Goal: Transaction & Acquisition: Obtain resource

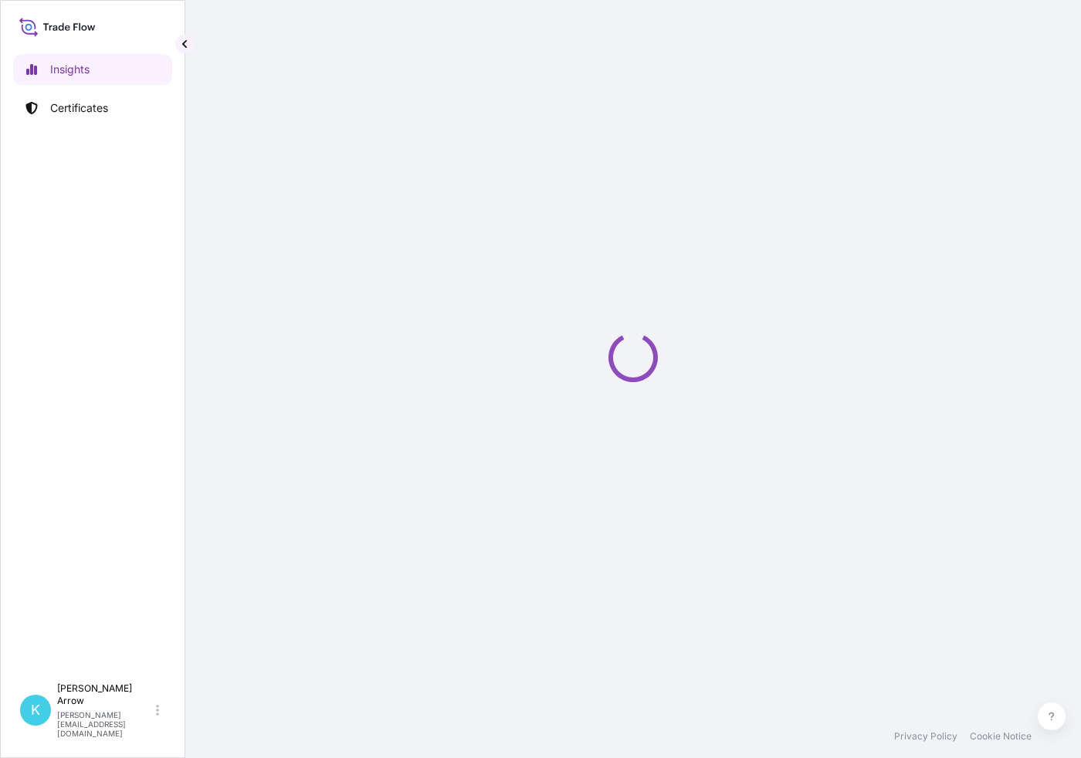
select select "2025"
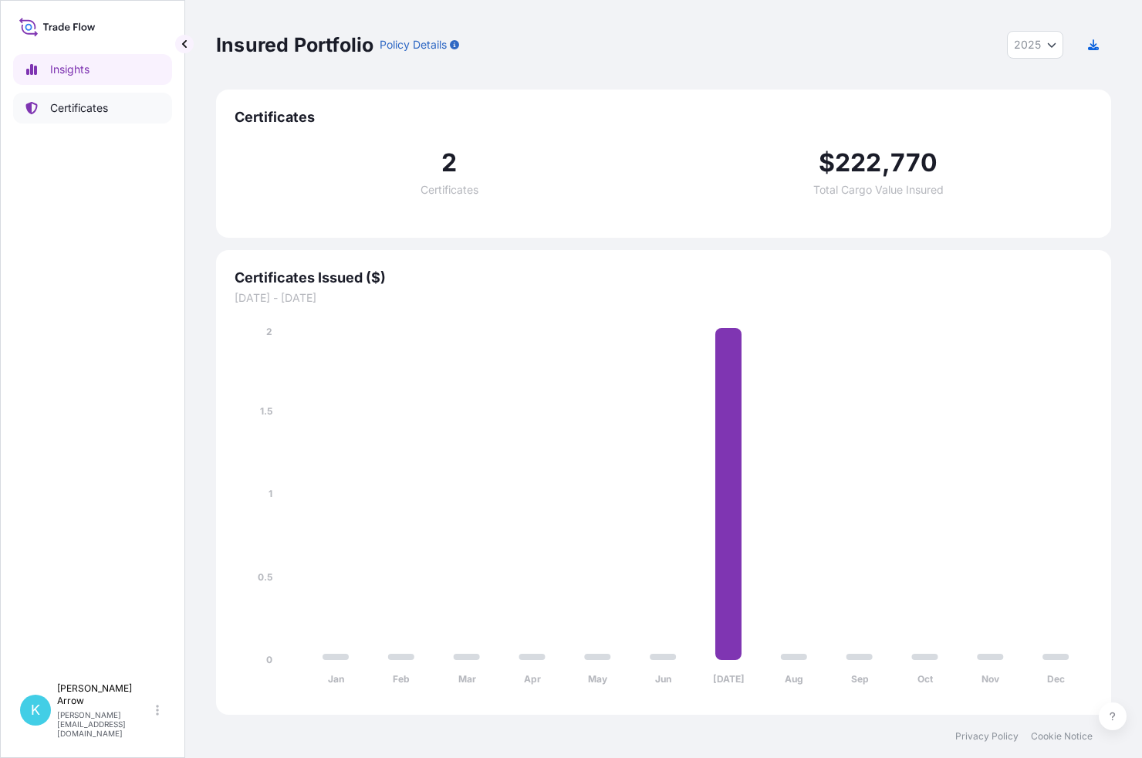
click at [87, 103] on p "Certificates" at bounding box center [79, 107] width 58 height 15
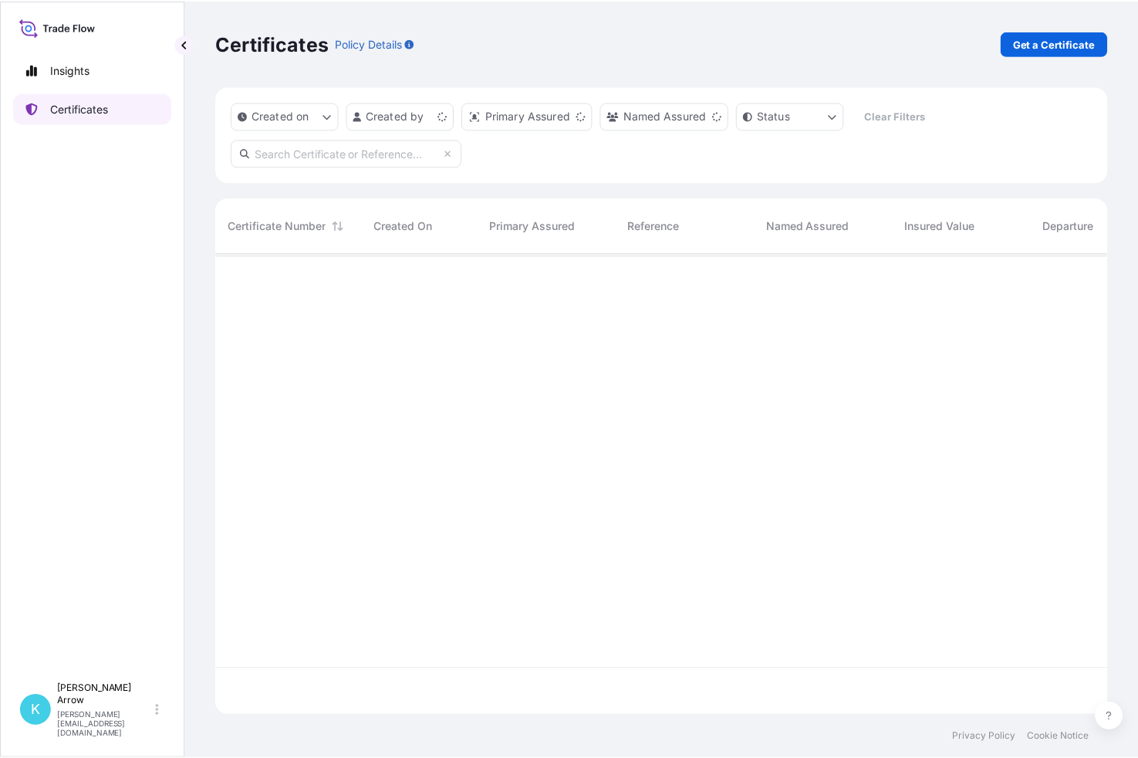
scroll to position [458, 883]
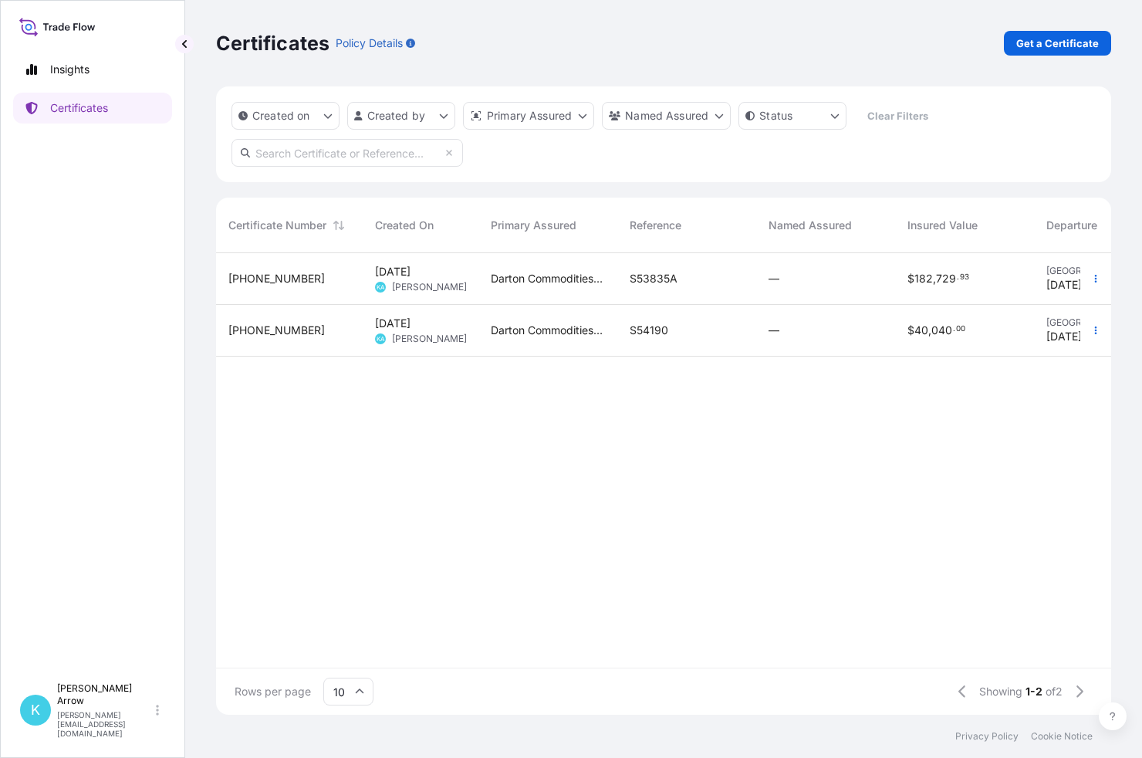
drag, startPoint x: 1105, startPoint y: 69, endPoint x: 1118, endPoint y: 75, distance: 14.2
click at [1080, 69] on div "Certificates Policy Details Get a Certificate" at bounding box center [663, 43] width 895 height 86
click at [1080, 87] on html "Insights Certificates K [PERSON_NAME] [PERSON_NAME][EMAIL_ADDRESS][DOMAIN_NAME]…" at bounding box center [571, 379] width 1142 height 758
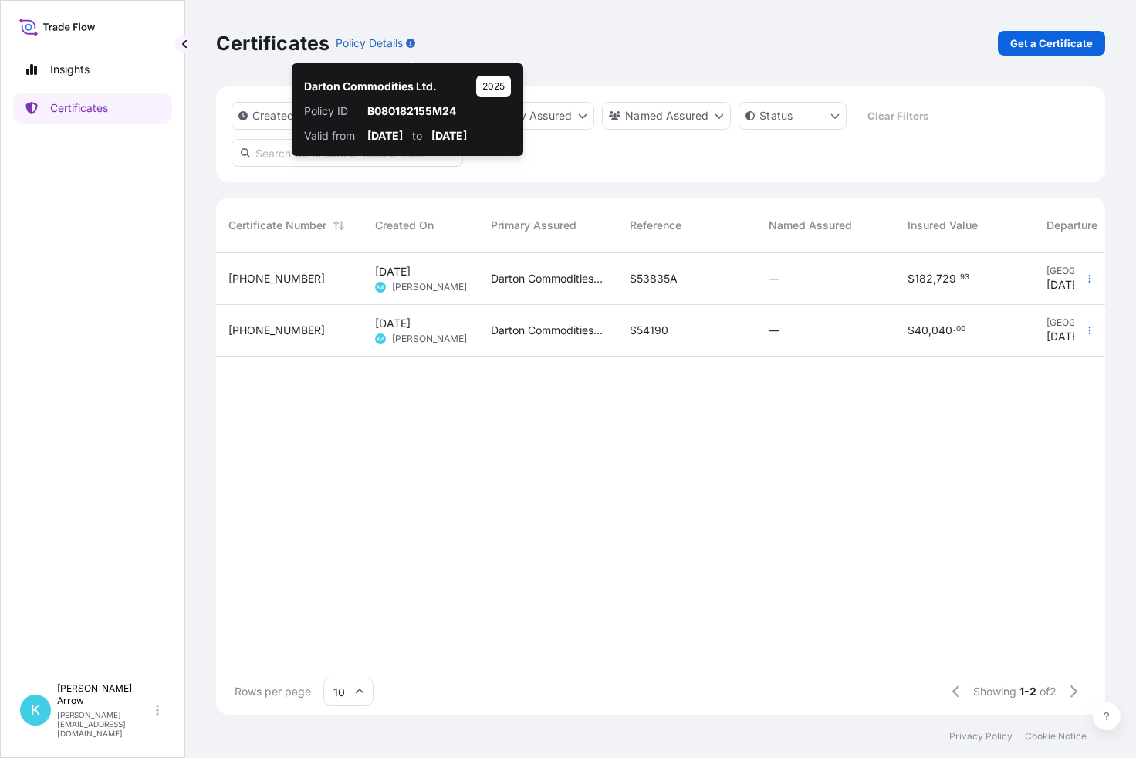
scroll to position [458, 877]
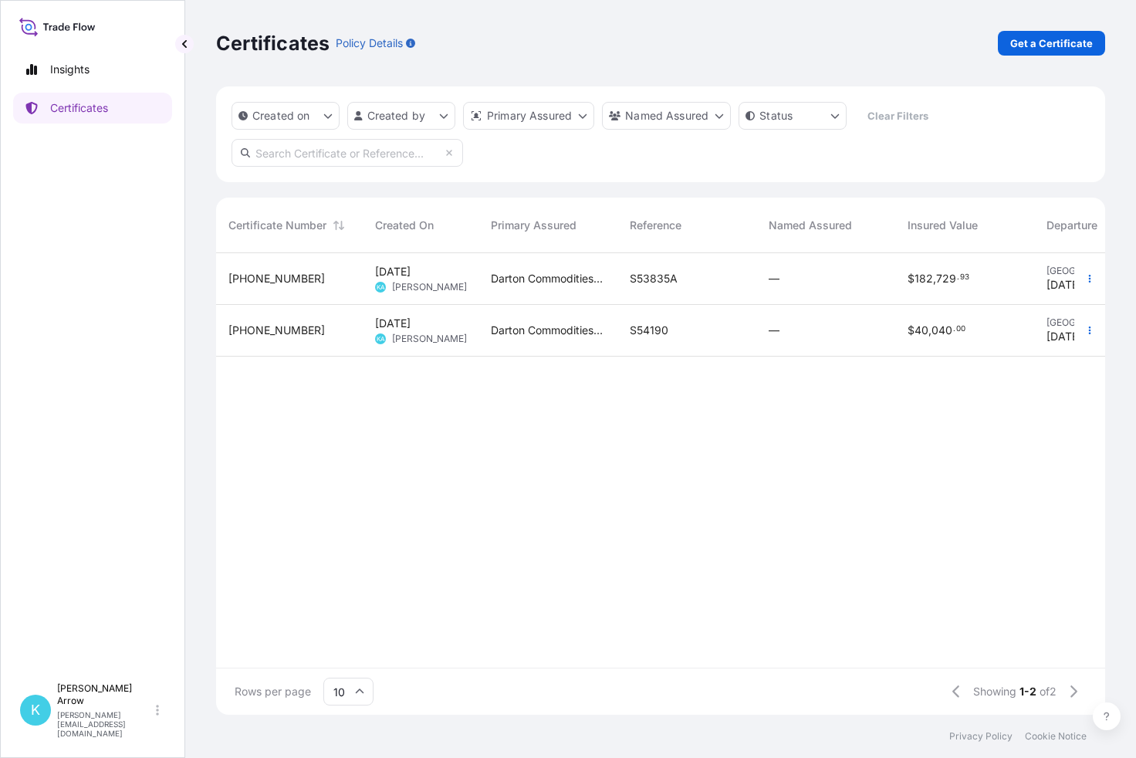
click at [1080, 519] on div at bounding box center [1089, 460] width 31 height 415
click at [1053, 44] on p "Get a Certificate" at bounding box center [1051, 43] width 83 height 15
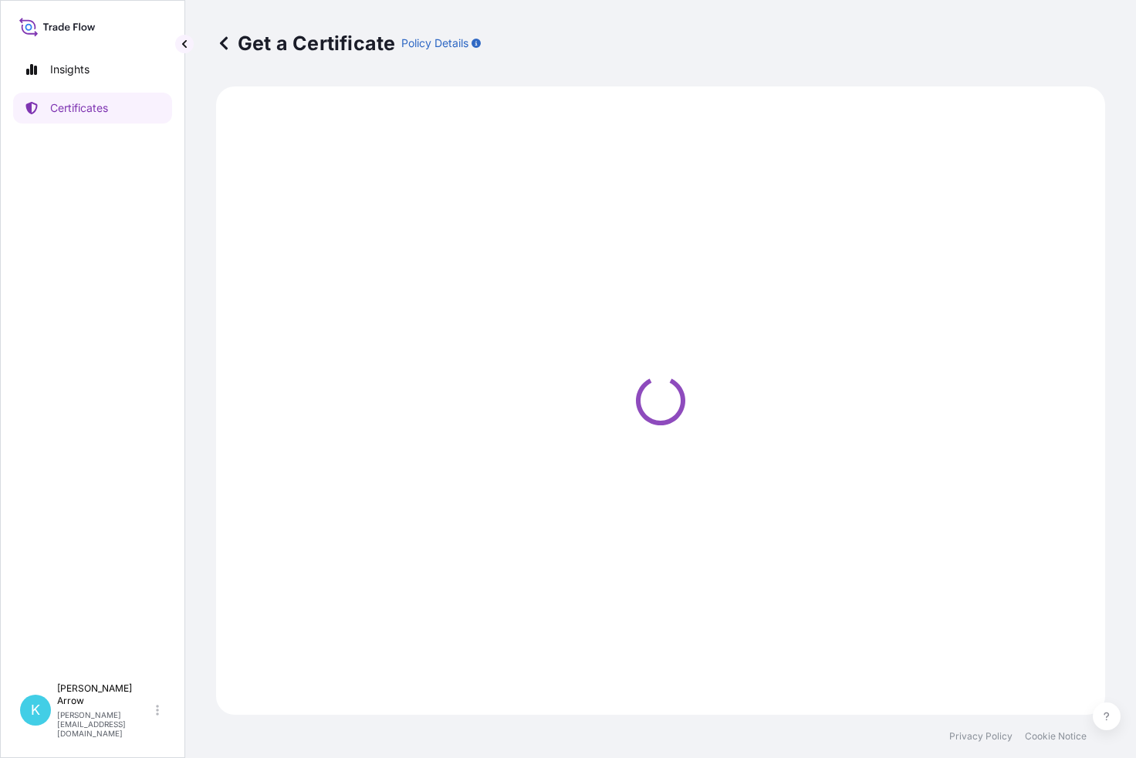
select select "Sea"
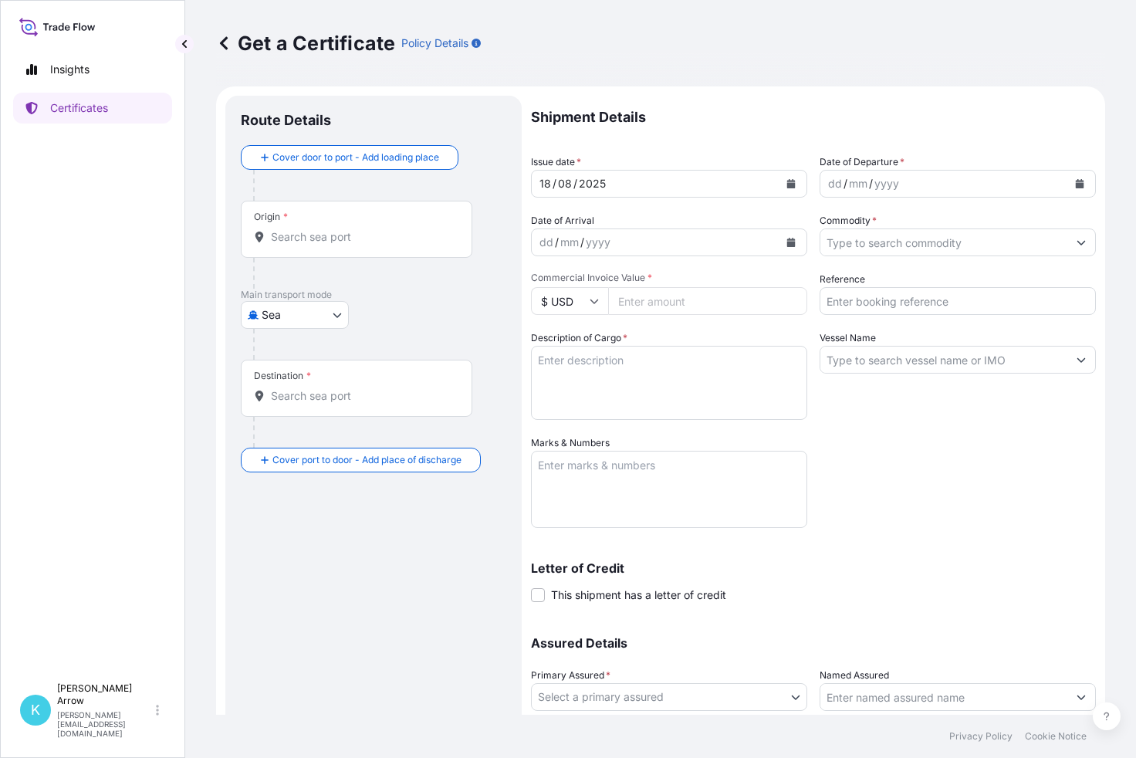
click at [225, 43] on icon at bounding box center [223, 43] width 15 height 15
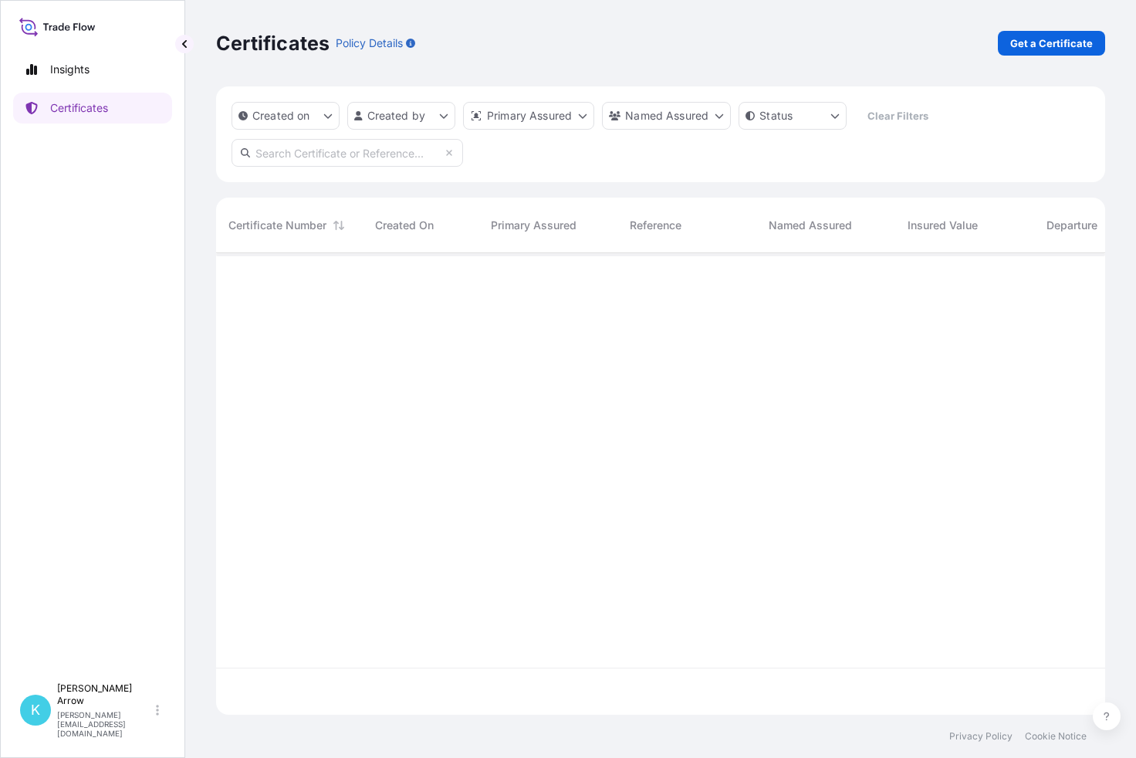
scroll to position [458, 877]
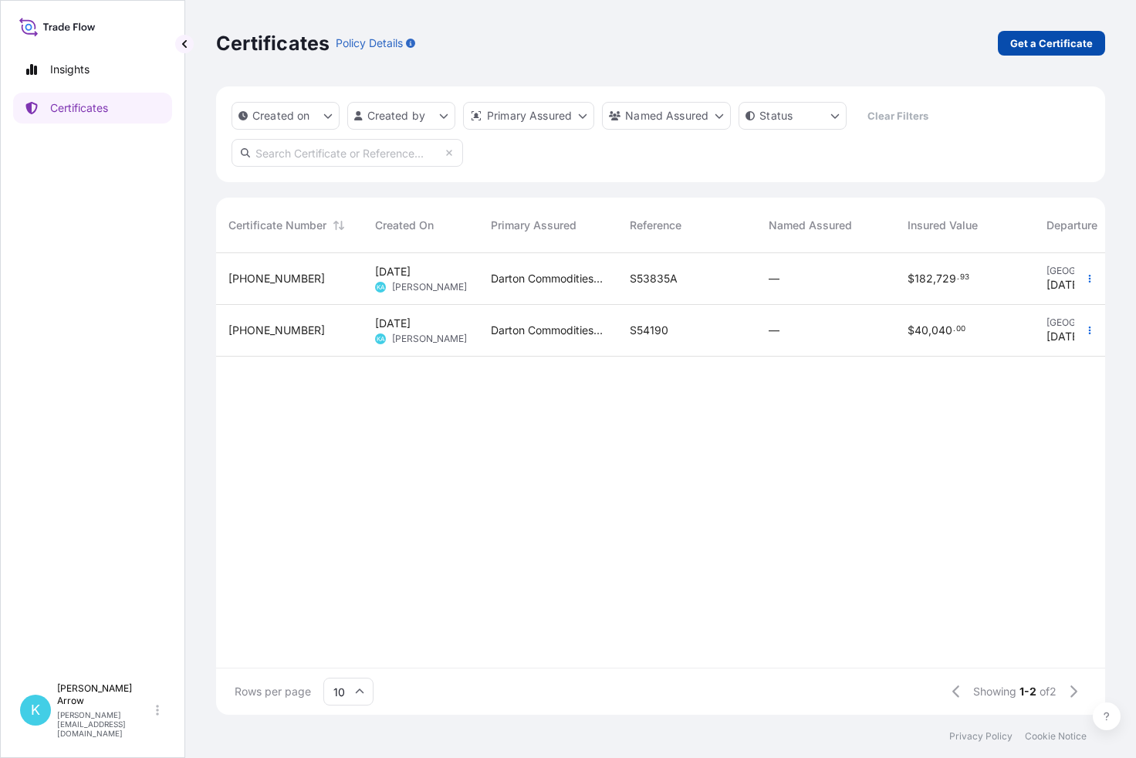
click at [1057, 40] on p "Get a Certificate" at bounding box center [1051, 43] width 83 height 15
select select "Sea"
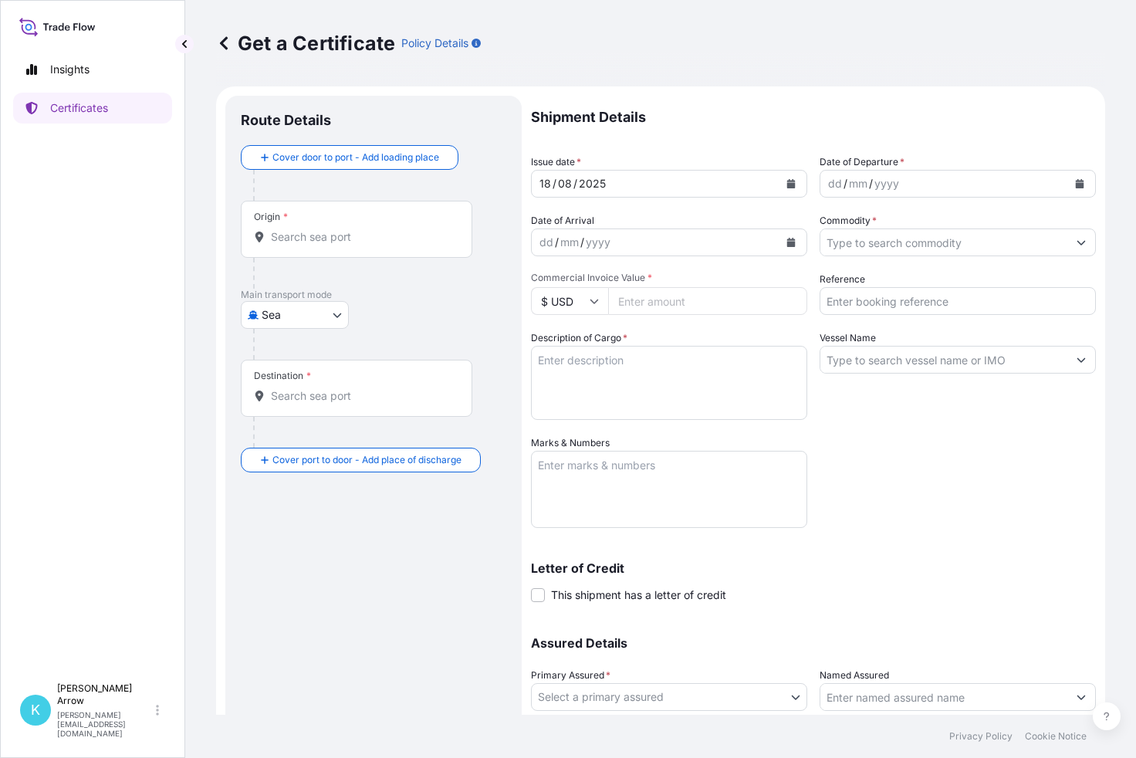
click at [322, 228] on div "Origin *" at bounding box center [357, 229] width 232 height 57
click at [322, 229] on input "Origin *" at bounding box center [362, 236] width 182 height 15
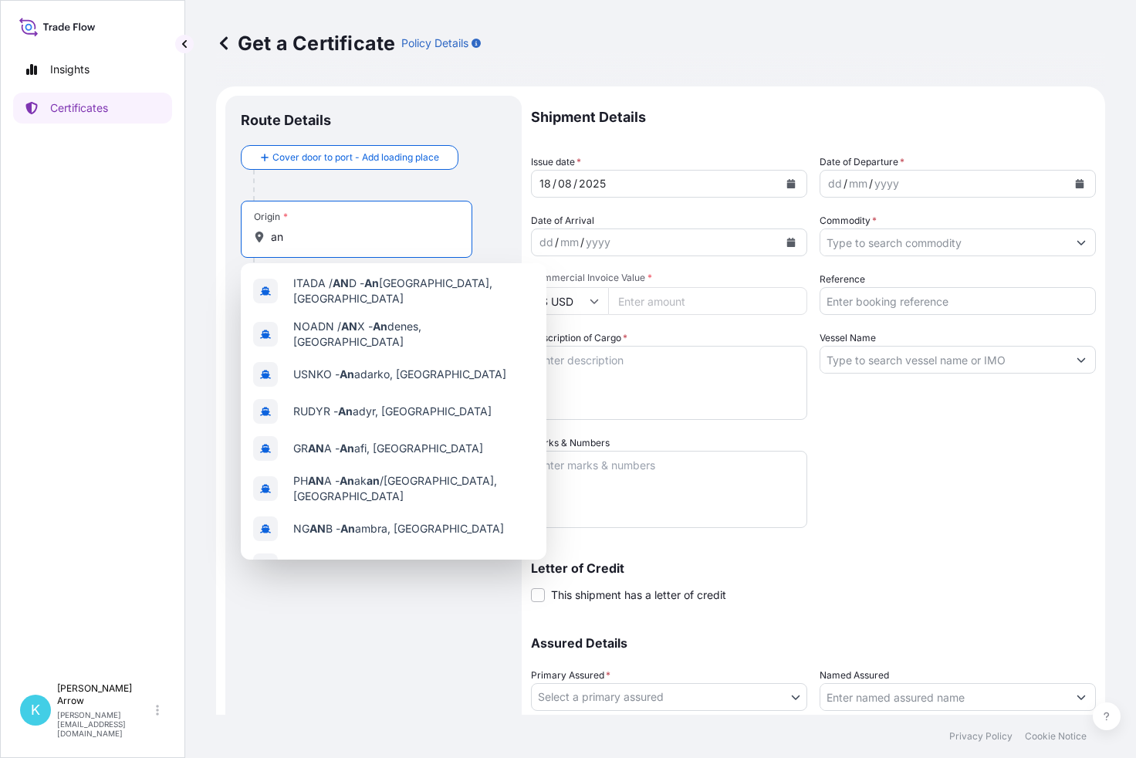
type input "an"
click at [295, 235] on input "an" at bounding box center [362, 236] width 182 height 15
drag, startPoint x: 324, startPoint y: 246, endPoint x: 249, endPoint y: 239, distance: 76.0
click at [249, 239] on div "Origin * an" at bounding box center [357, 229] width 232 height 57
click at [271, 239] on input "an" at bounding box center [362, 236] width 182 height 15
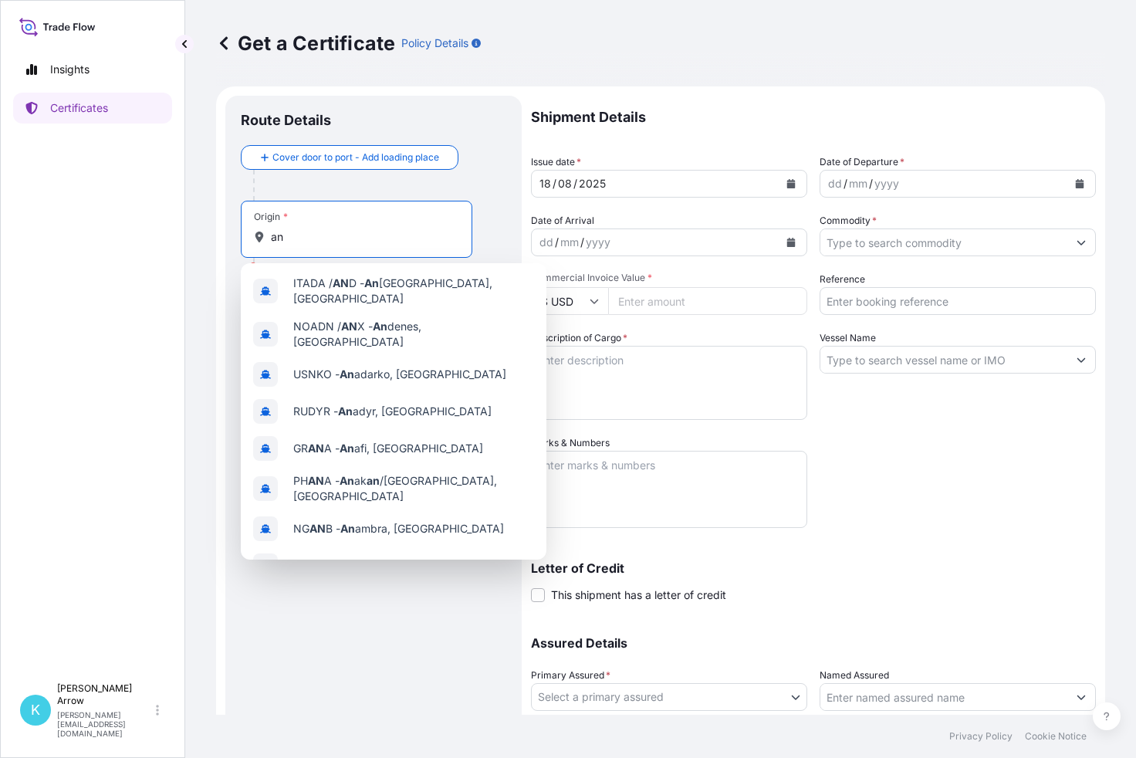
drag, startPoint x: 288, startPoint y: 235, endPoint x: 249, endPoint y: 234, distance: 38.6
click at [249, 234] on div "Origin * an" at bounding box center [357, 229] width 232 height 57
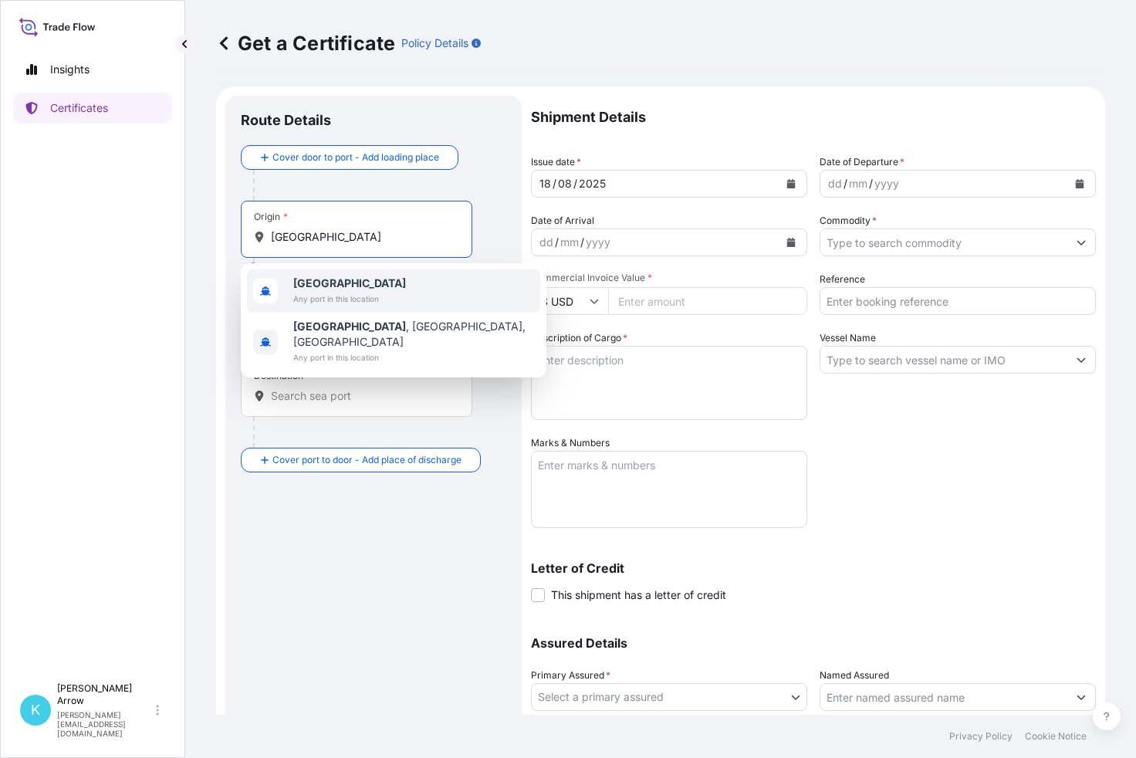
click at [273, 233] on input "[GEOGRAPHIC_DATA]" at bounding box center [362, 236] width 182 height 15
click at [313, 282] on span "[GEOGRAPHIC_DATA], [GEOGRAPHIC_DATA]" at bounding box center [406, 283] width 227 height 15
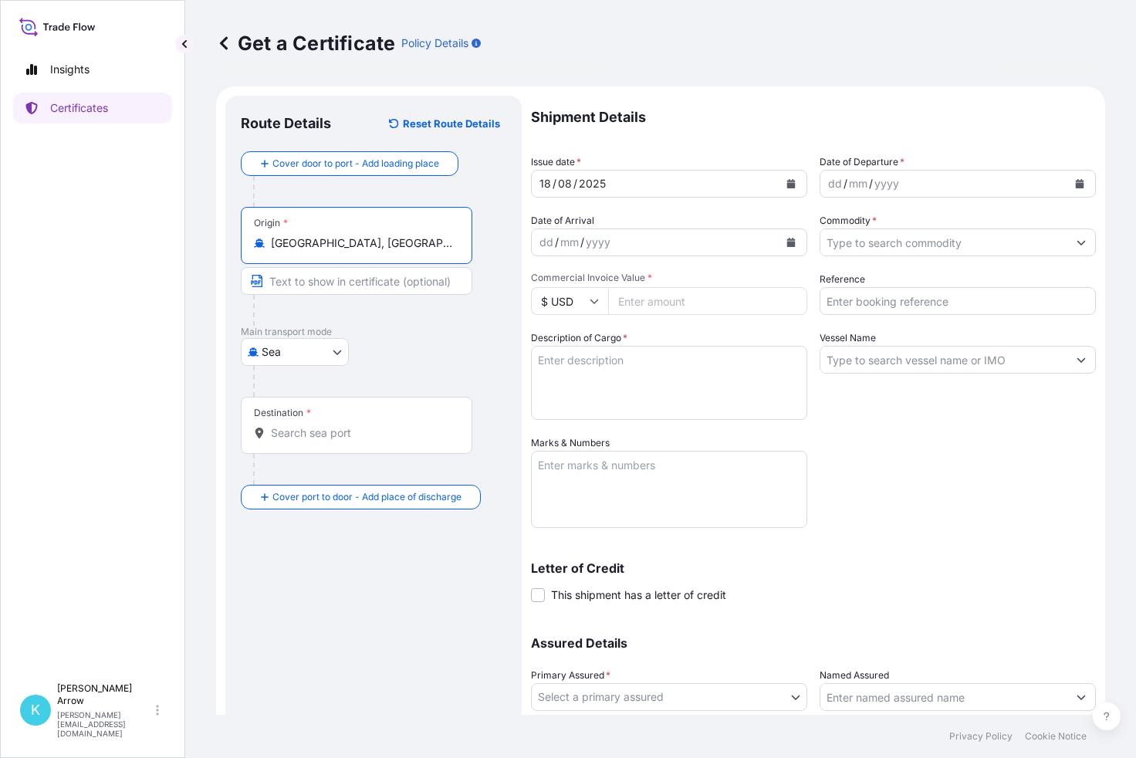
type input "[GEOGRAPHIC_DATA], [GEOGRAPHIC_DATA]"
click at [330, 431] on input "Destination *" at bounding box center [362, 432] width 182 height 15
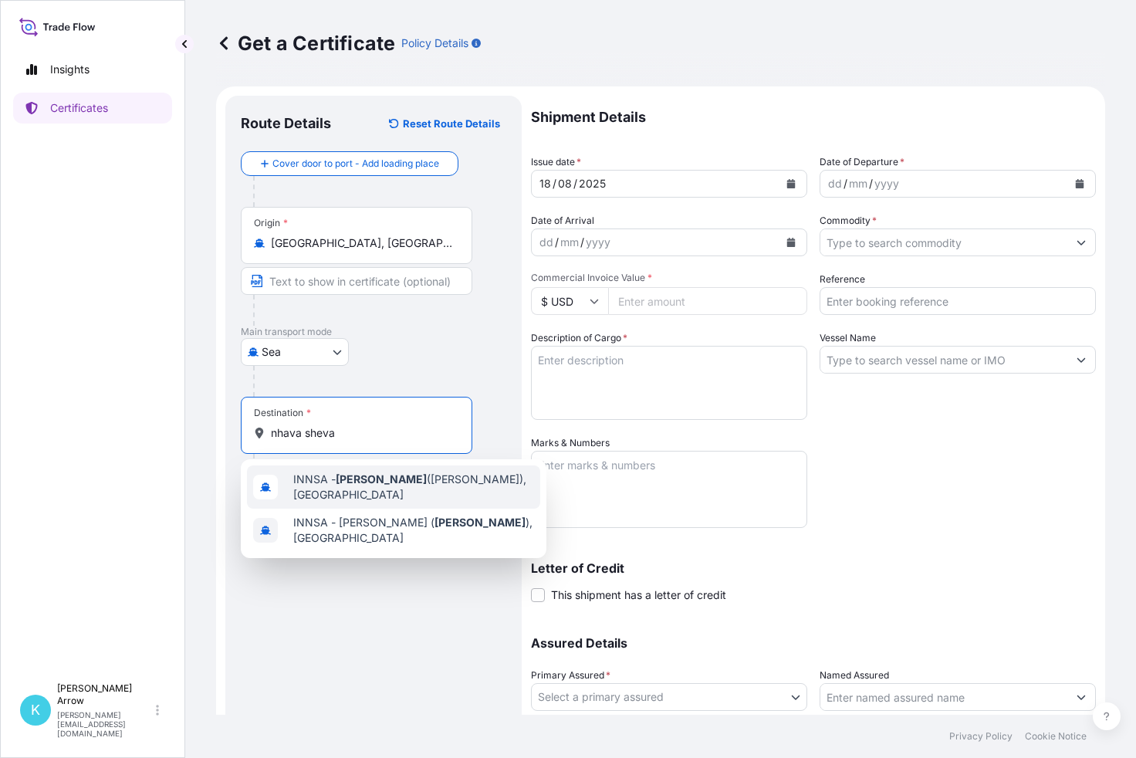
click at [365, 485] on span "INNSA - [GEOGRAPHIC_DATA] ([PERSON_NAME]), [GEOGRAPHIC_DATA]" at bounding box center [413, 487] width 241 height 31
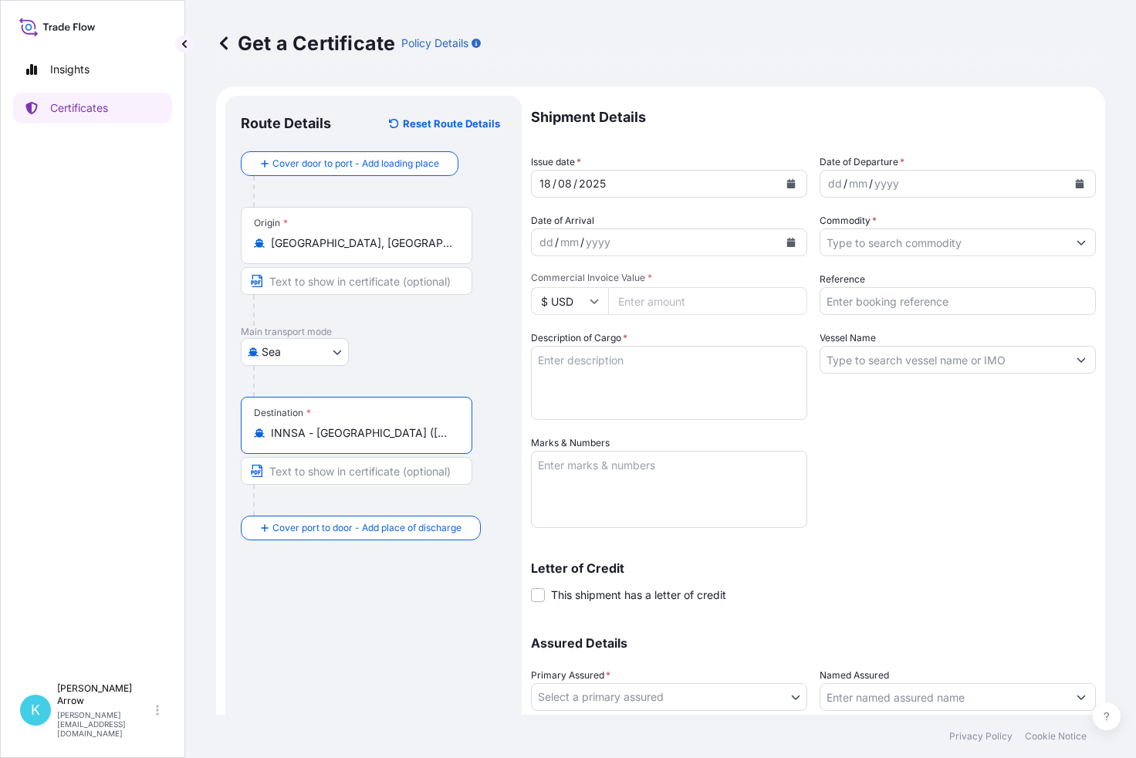
type input "INNSA - [GEOGRAPHIC_DATA] ([PERSON_NAME]), [GEOGRAPHIC_DATA]"
click at [787, 184] on icon "Calendar" at bounding box center [791, 183] width 8 height 9
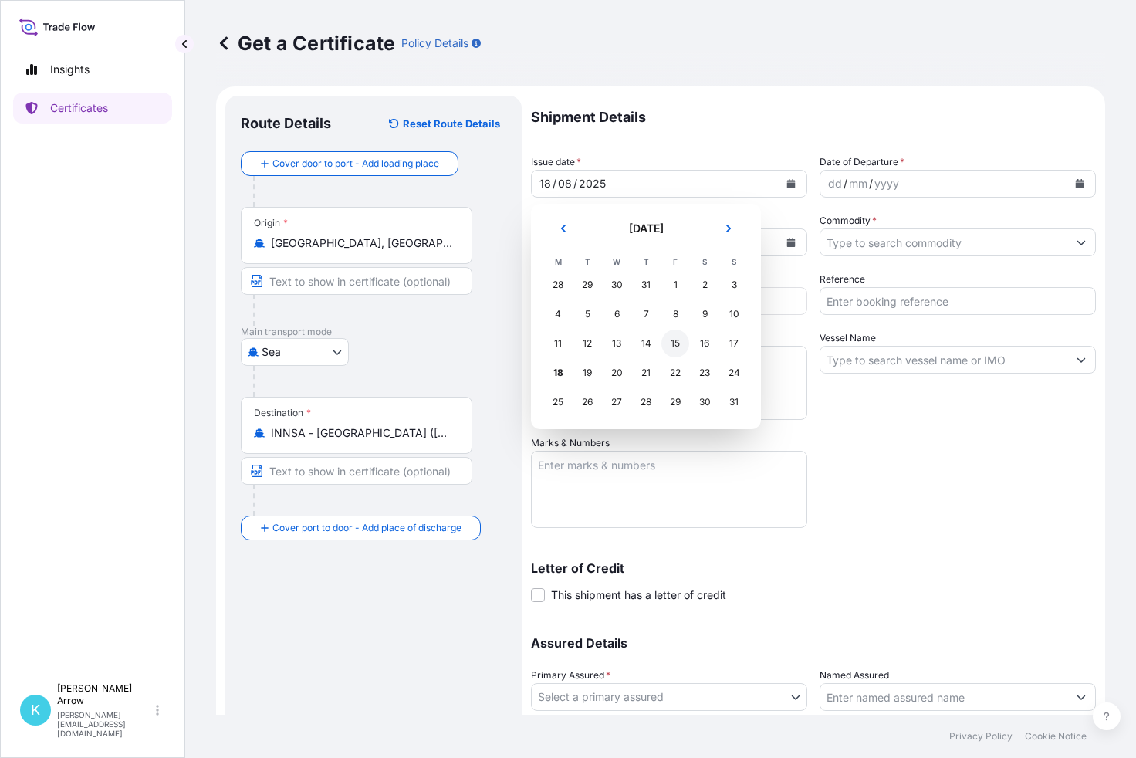
click at [677, 346] on div "15" at bounding box center [675, 344] width 28 height 28
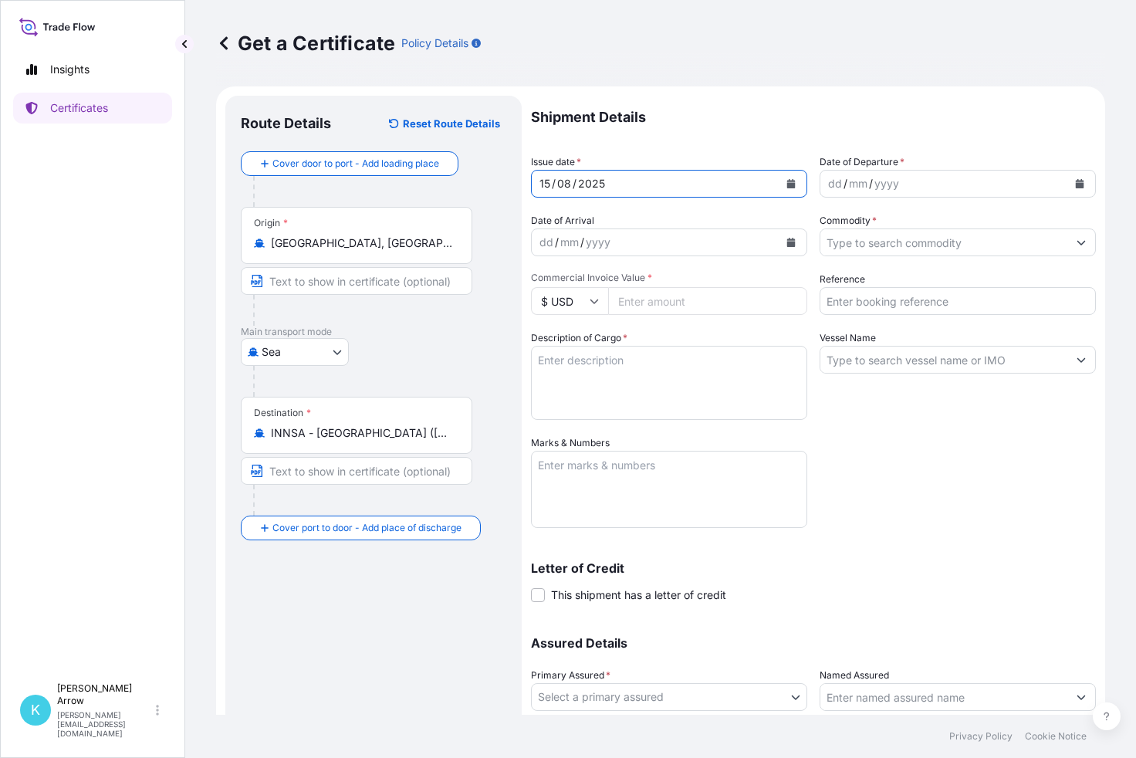
click at [1076, 185] on icon "Calendar" at bounding box center [1080, 183] width 8 height 9
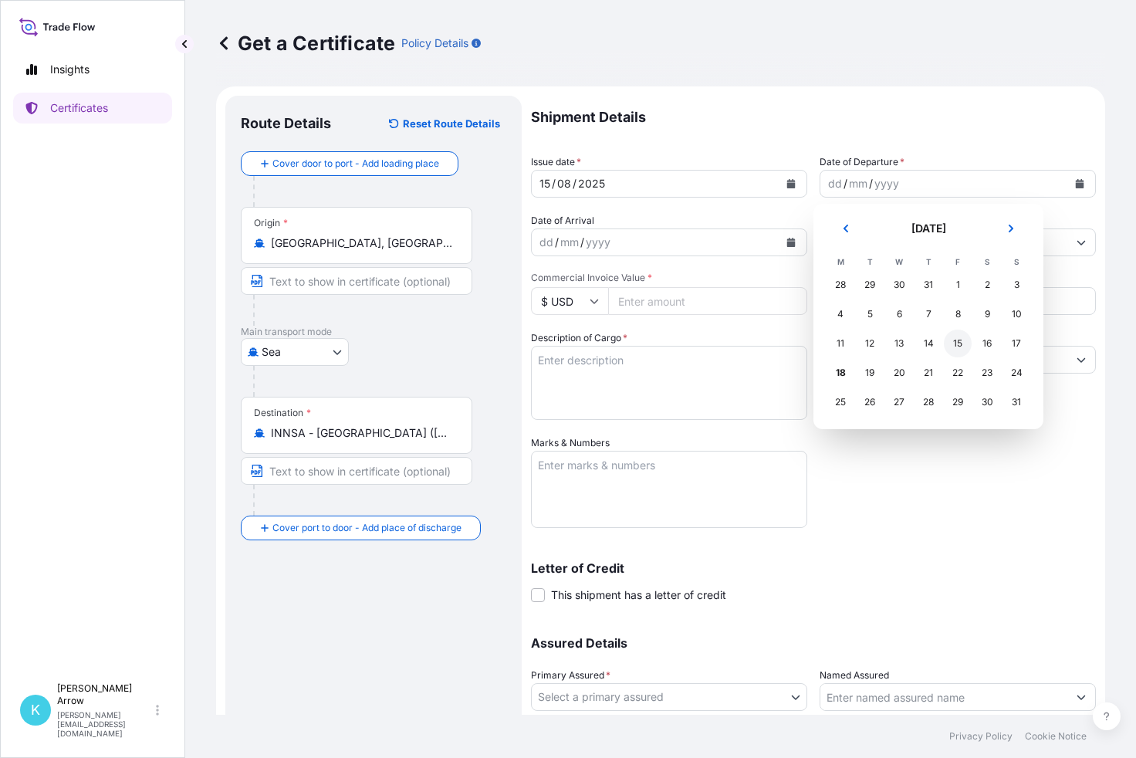
click at [956, 350] on div "15" at bounding box center [958, 344] width 28 height 28
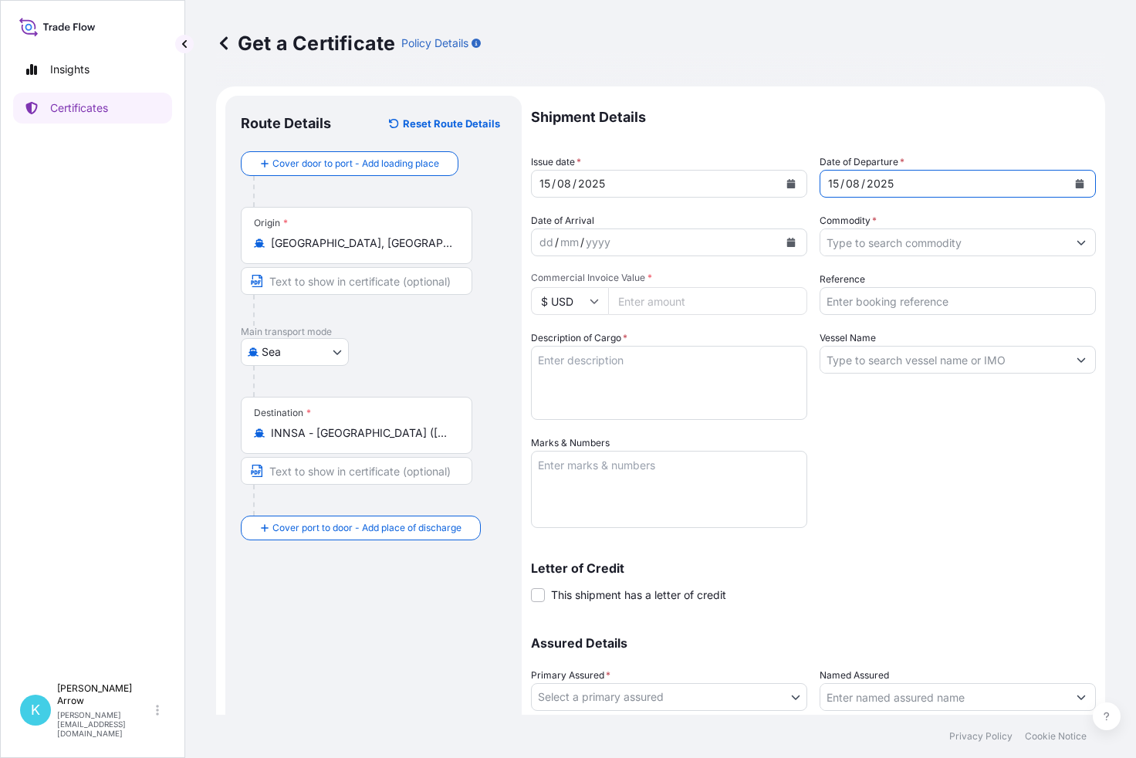
click at [1067, 245] on button "Show suggestions" at bounding box center [1081, 242] width 28 height 28
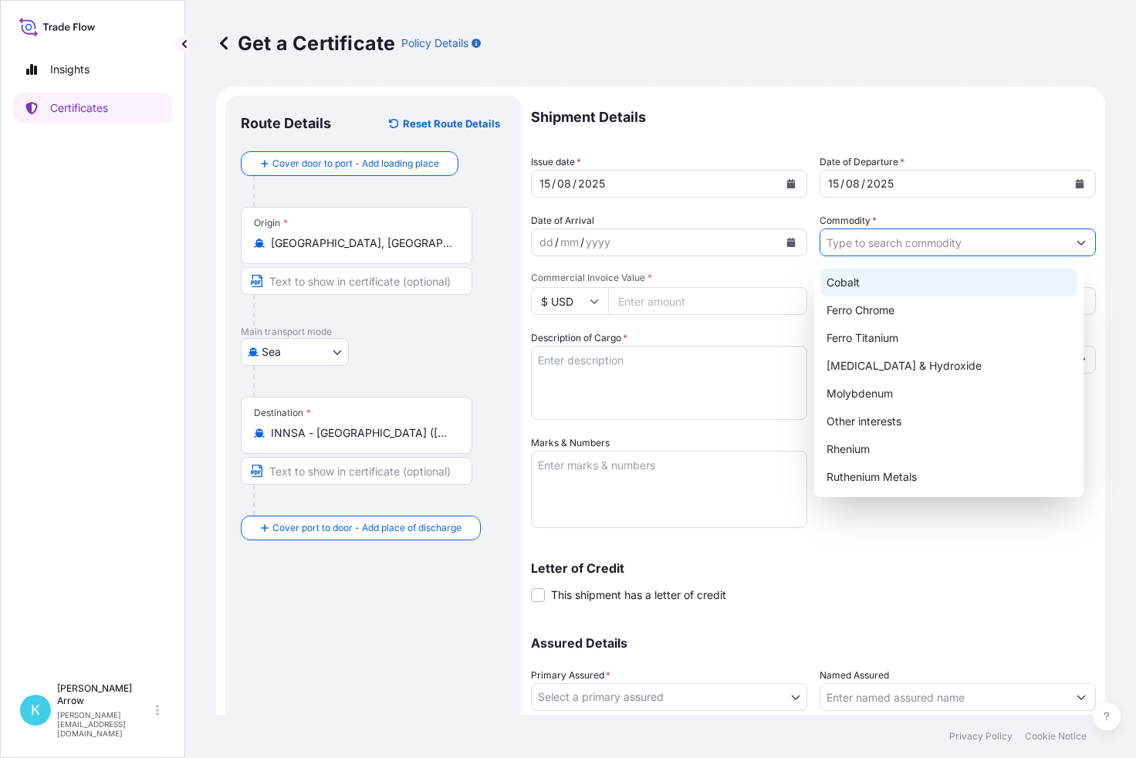
click at [853, 286] on div "Cobalt" at bounding box center [948, 283] width 257 height 28
type input "Cobalt"
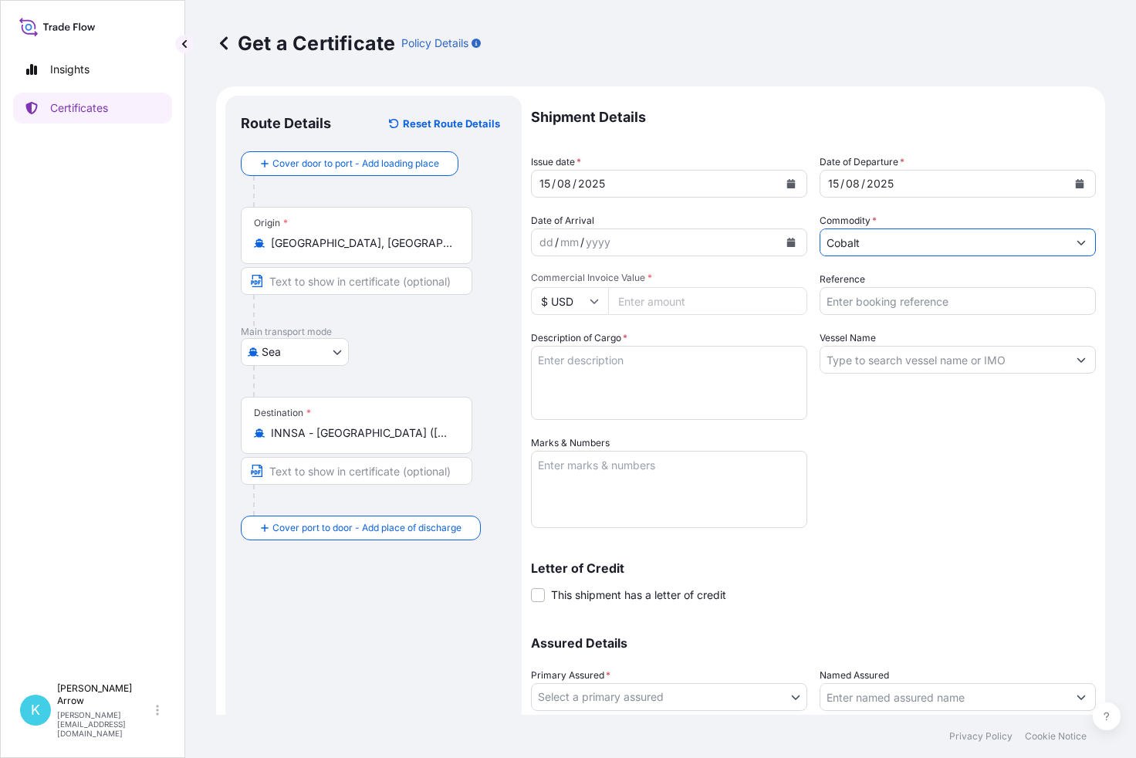
click at [658, 305] on input "Commercial Invoice Value *" at bounding box center [707, 301] width 199 height 28
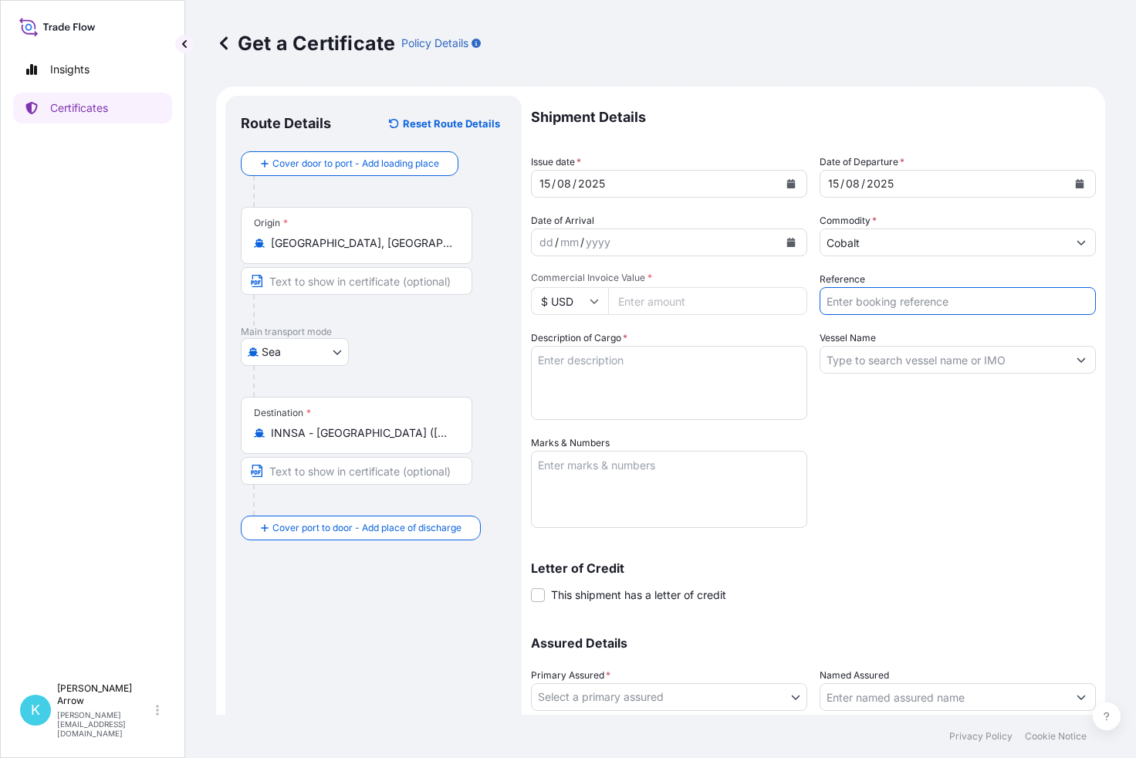
click at [912, 311] on input "Reference" at bounding box center [958, 301] width 276 height 28
drag, startPoint x: 822, startPoint y: 401, endPoint x: 827, endPoint y: 387, distance: 14.9
click at [822, 401] on div "Vessel Name" at bounding box center [958, 375] width 276 height 90
click at [705, 291] on input "Commercial Invoice Value *" at bounding box center [707, 301] width 199 height 28
click at [888, 472] on div "Shipment Details Issue date * [DATE] Date of Departure * [DATE] Date of Arrival…" at bounding box center [813, 434] width 565 height 677
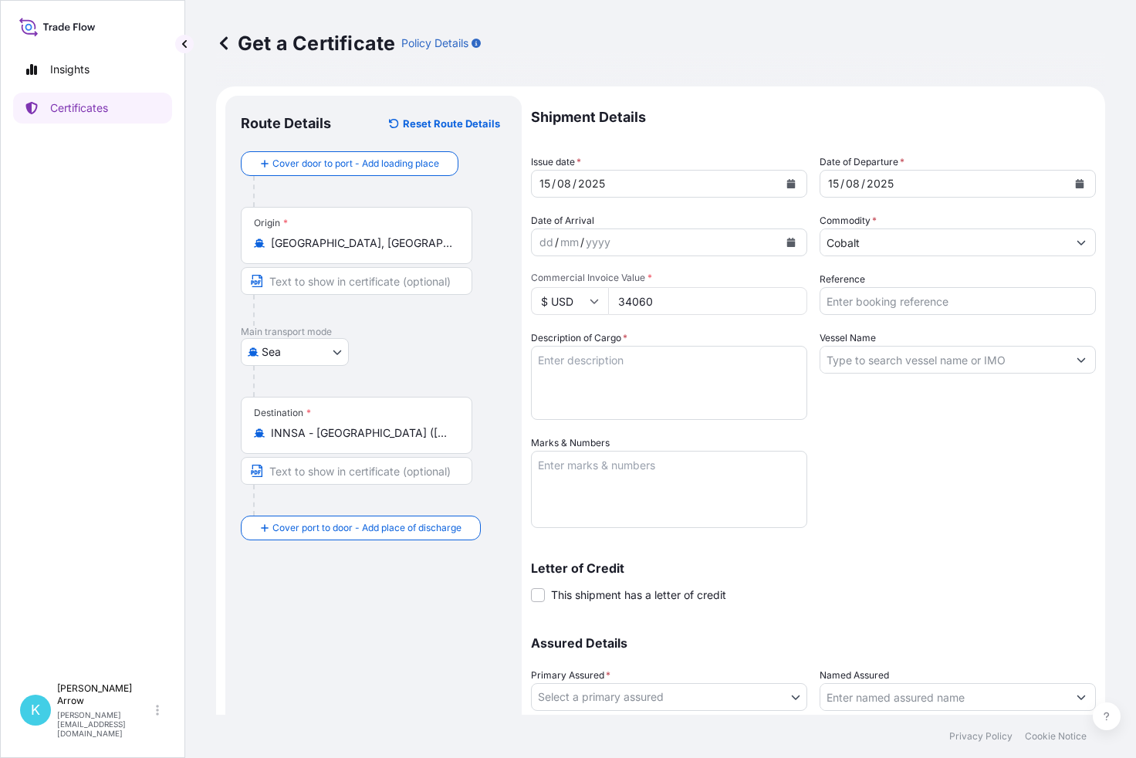
click at [585, 374] on textarea "Description of Cargo *" at bounding box center [669, 383] width 276 height 74
click at [656, 303] on input "34060" at bounding box center [707, 301] width 199 height 28
type input "34060.00"
click at [687, 372] on textarea "Description of Cargo *" at bounding box center [669, 383] width 276 height 74
click at [605, 374] on textarea "Description of Cargo *" at bounding box center [669, 383] width 276 height 74
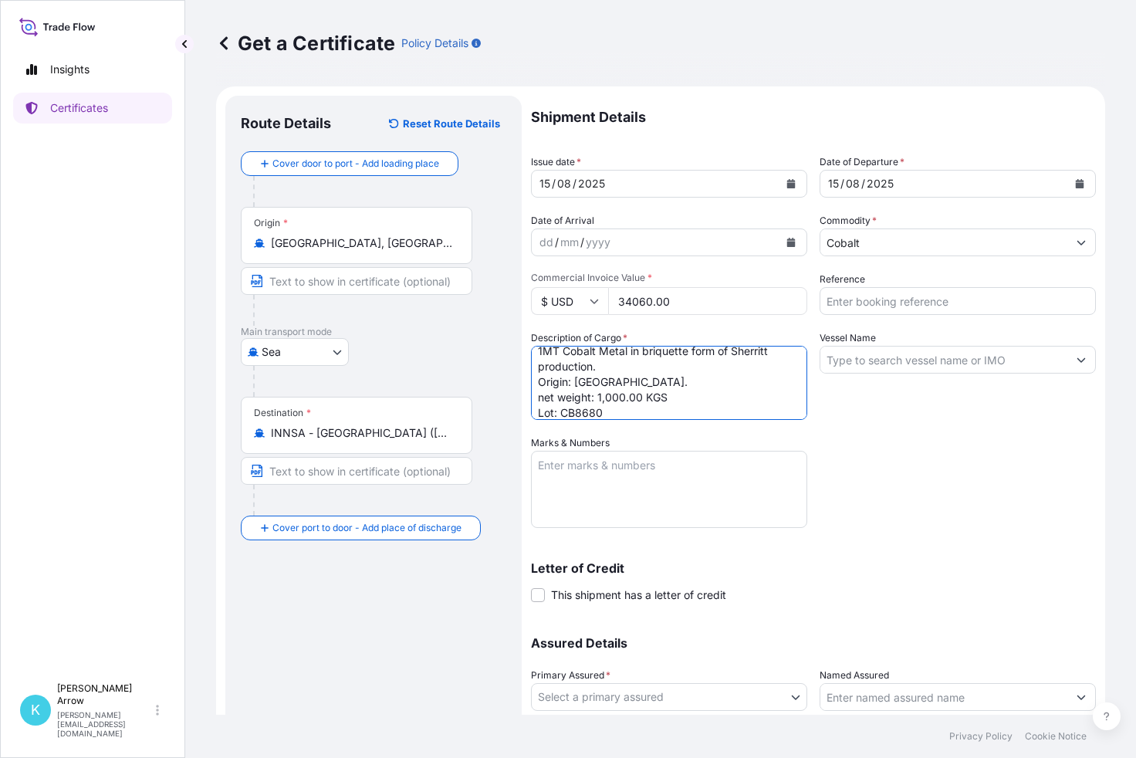
scroll to position [40, 0]
click at [544, 383] on textarea "STC: 4 Drums 1MT Cobalt Metal in briquette form of Sherritt production. Origin:…" at bounding box center [669, 383] width 276 height 74
click at [623, 359] on textarea "STC: 4 Drums 1MT Cobalt Metal in briquette form of Sherritt production. Origin:…" at bounding box center [669, 383] width 276 height 74
click at [608, 387] on textarea "STC: 4 Drums 1MT Cobalt Metal in briquette form of Sherritt production. Origin:…" at bounding box center [669, 383] width 276 height 74
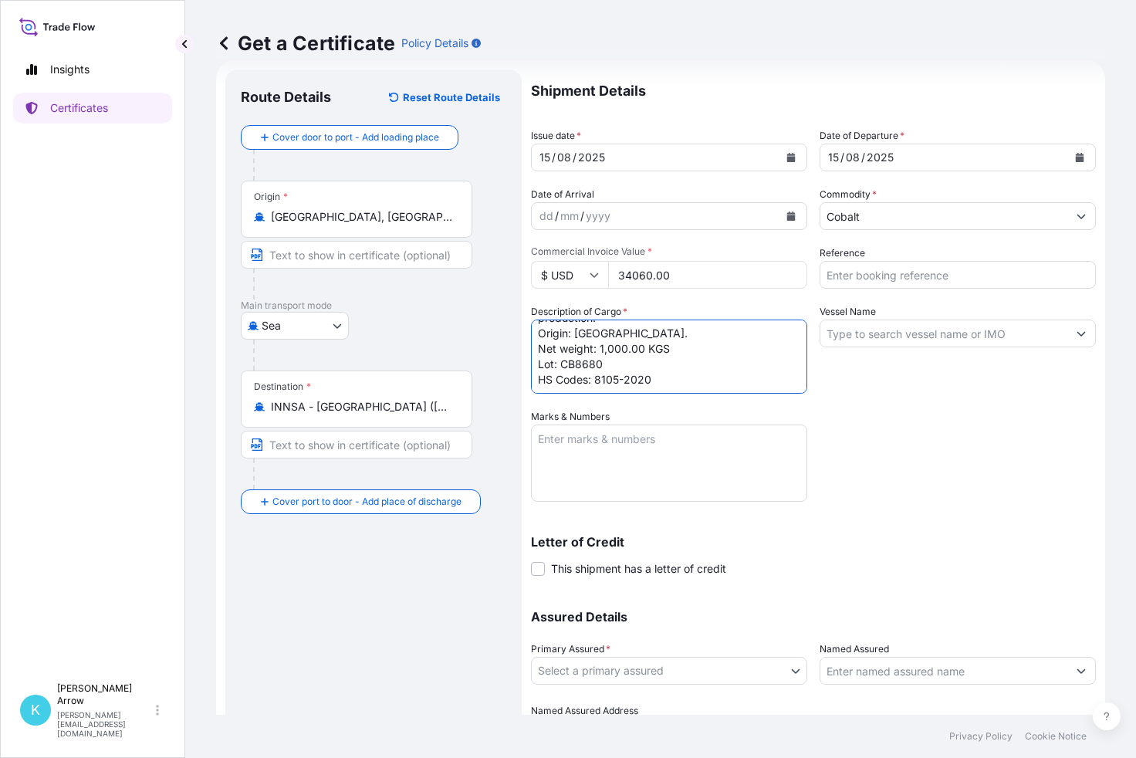
scroll to position [0, 0]
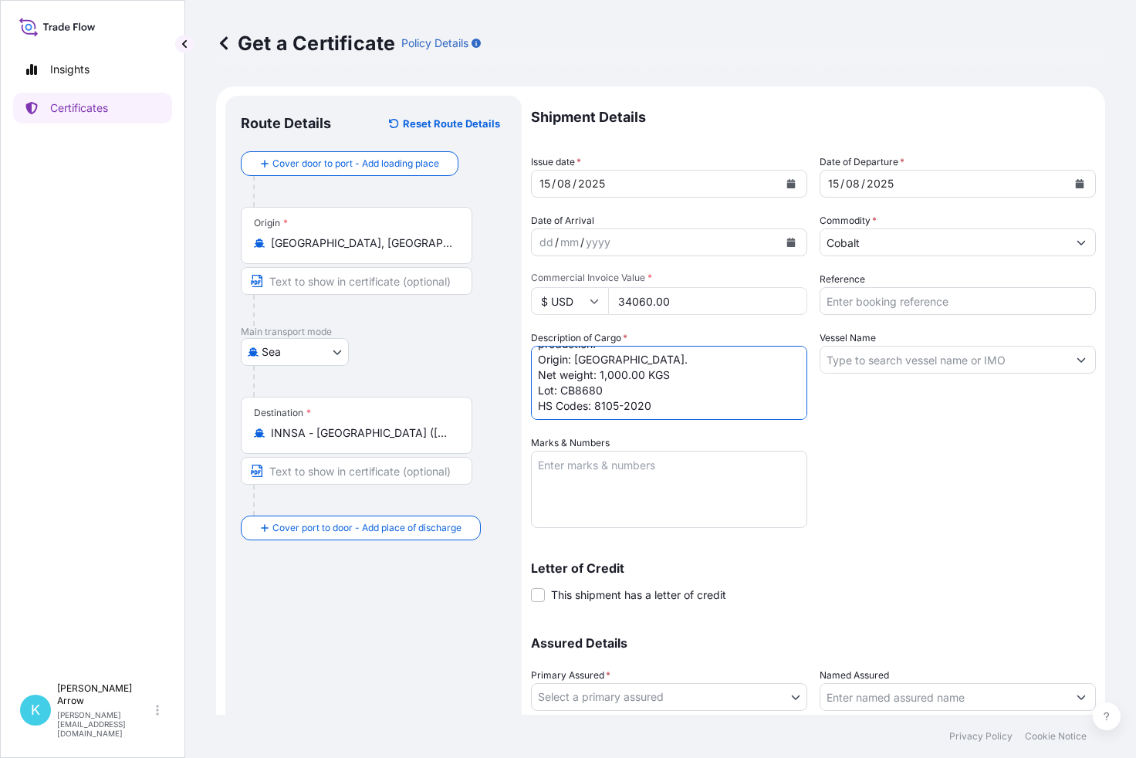
type textarea "STC: 4 Drums 1MT Cobalt Metal in briquette form of Sherritt production. Origin:…"
click at [931, 309] on input "Reference" at bounding box center [958, 301] width 276 height 28
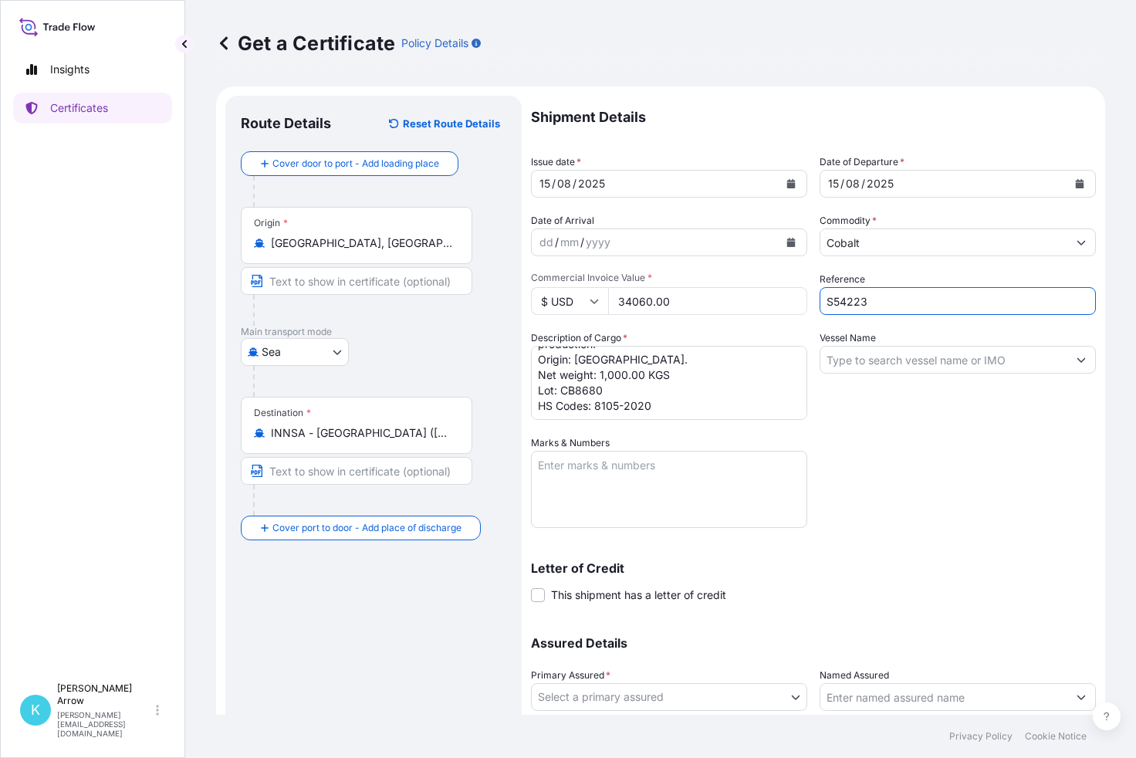
type input "S54223"
click at [932, 367] on input "Vessel Name" at bounding box center [943, 360] width 247 height 28
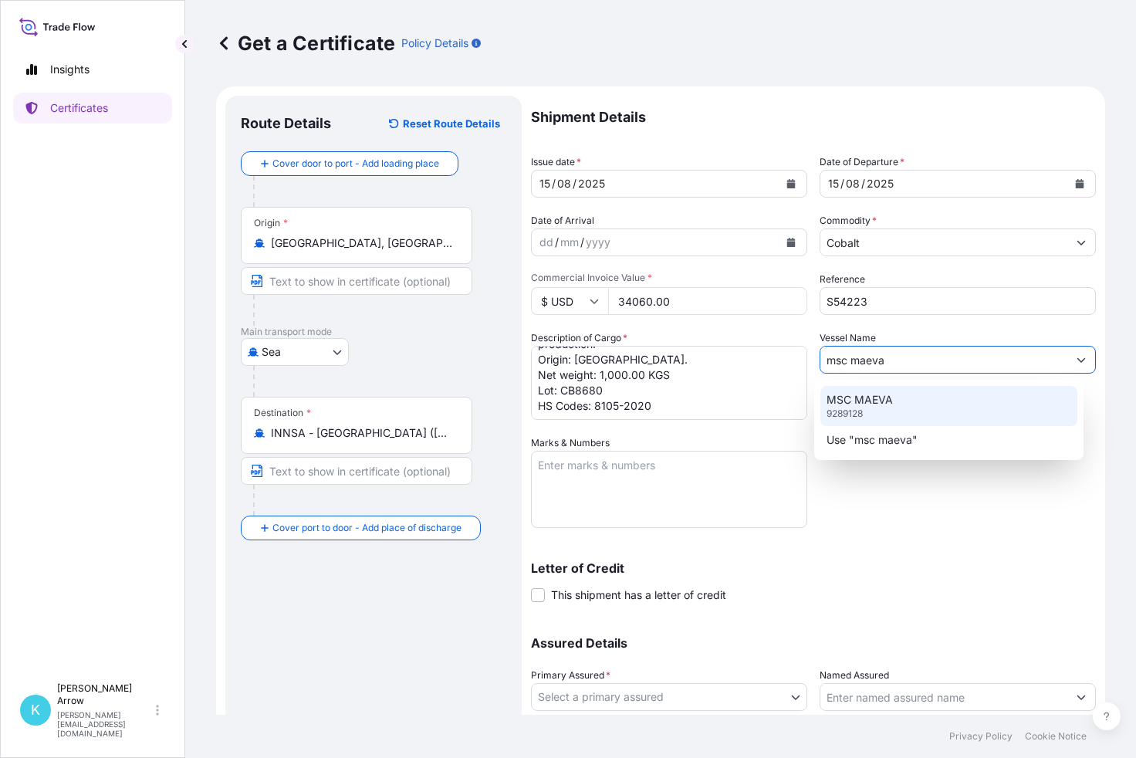
click at [879, 407] on p "MSC MAEVA" at bounding box center [860, 399] width 66 height 15
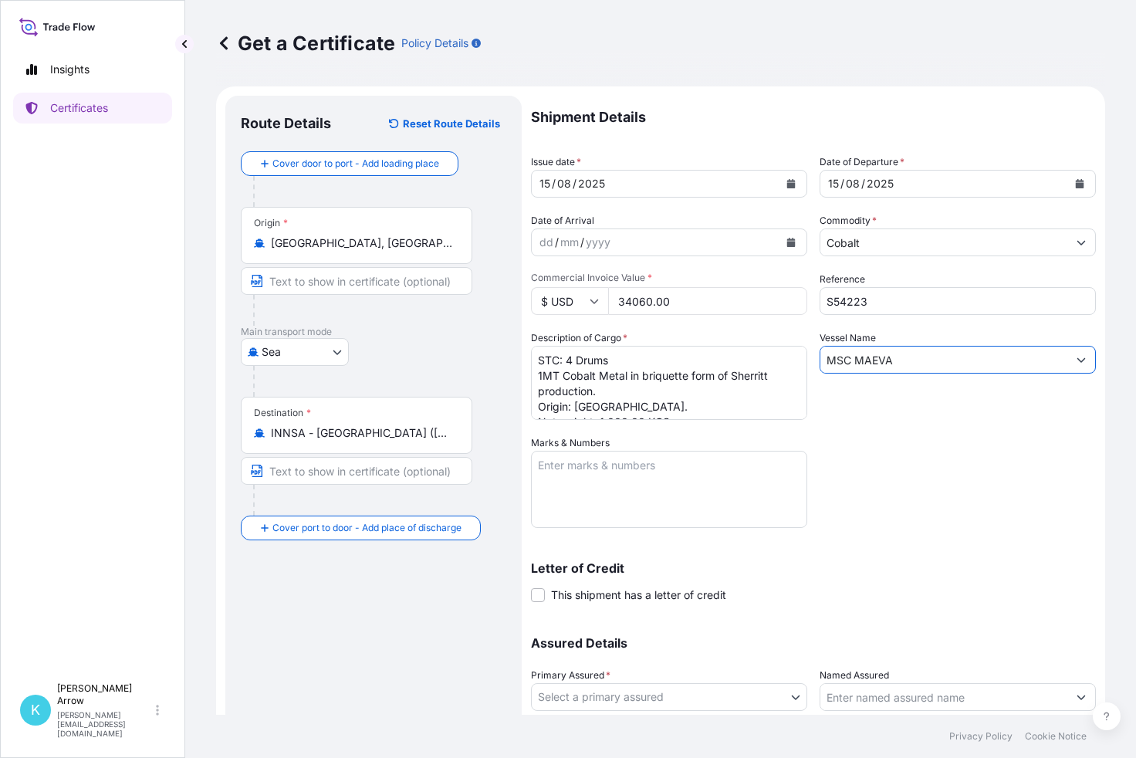
scroll to position [109, 0]
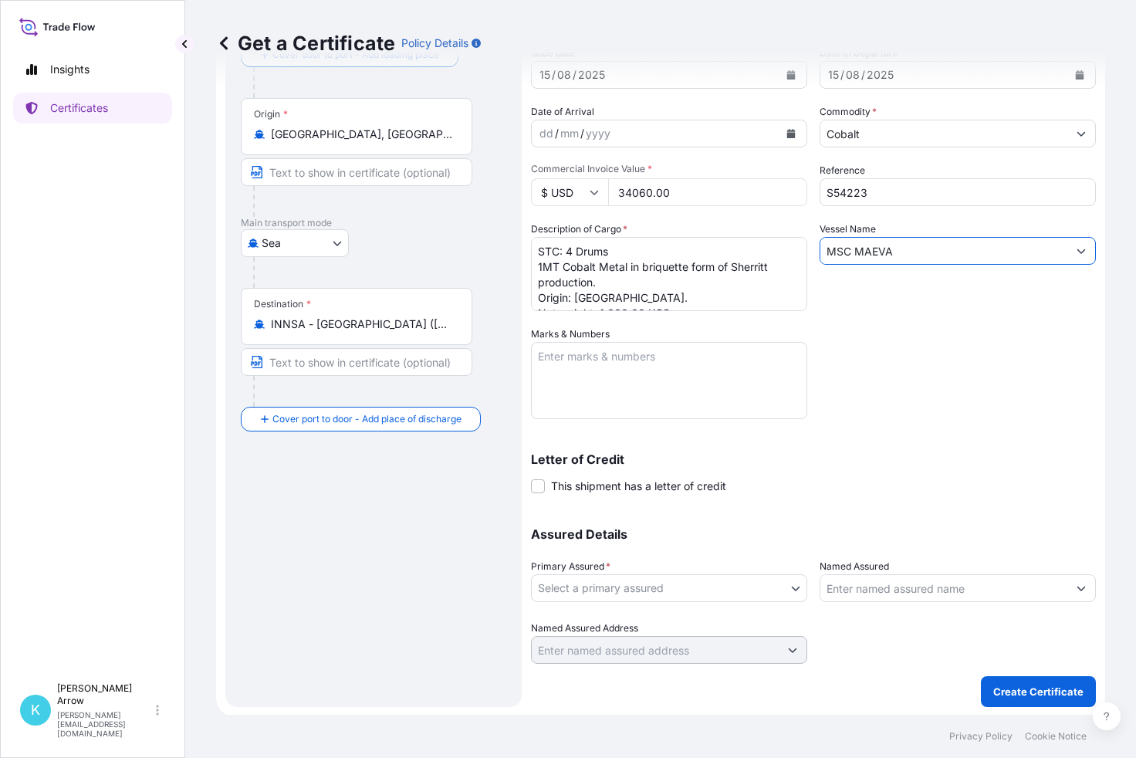
type input "MSC MAEVA"
click at [620, 368] on textarea "Marks & Numbers" at bounding box center [669, 380] width 276 height 77
click at [622, 357] on textarea "BL Number: Container Number: Seal Number:" at bounding box center [669, 380] width 276 height 77
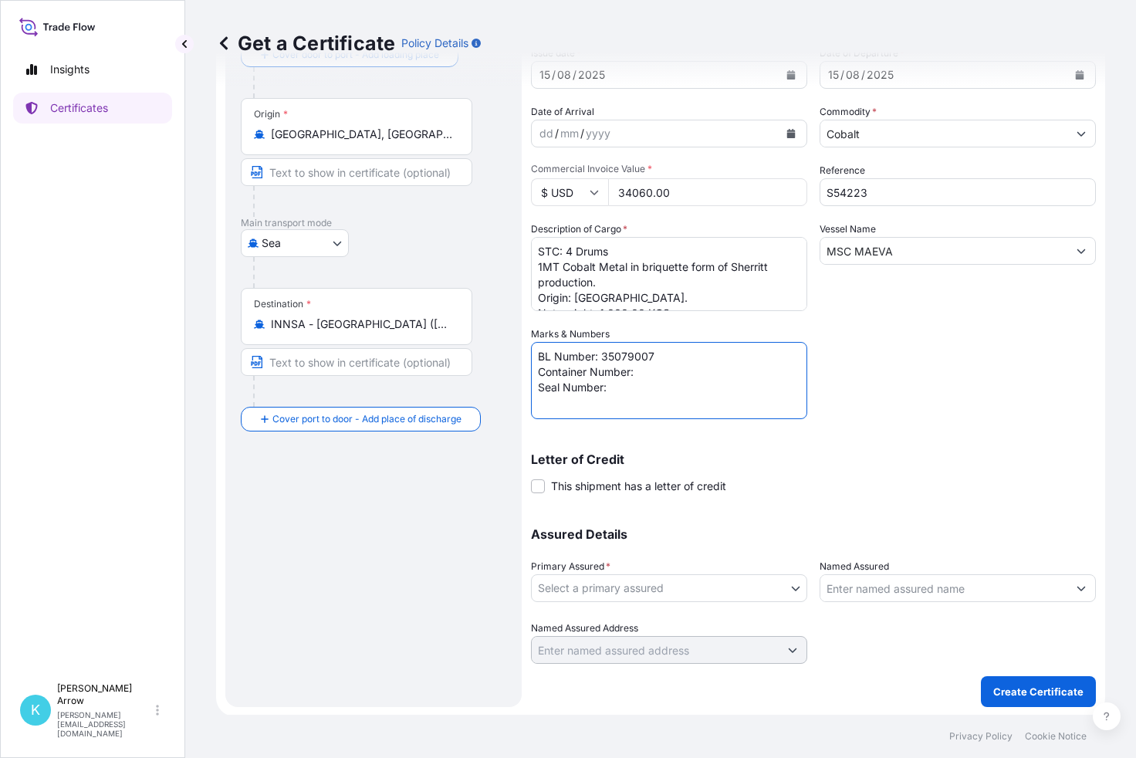
click at [645, 374] on textarea "BL Number: 35079007 Container Number: Seal Number:" at bounding box center [669, 380] width 276 height 77
click at [636, 390] on textarea "BL Number: 35079007 Container Number: TGCU547622-0 Seal Number:" at bounding box center [669, 380] width 276 height 77
type textarea "BL Number: 35079007 Container Number: TGCU547622-0 Seal Number: CTG4019466"
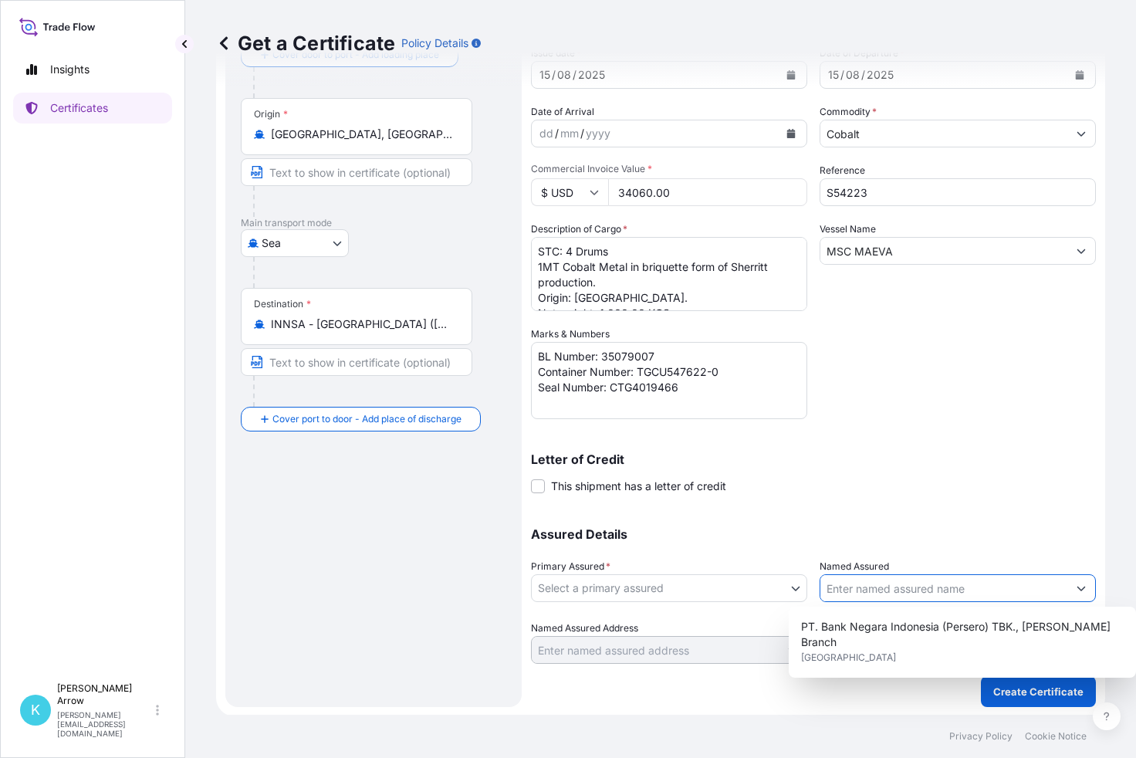
click at [1077, 587] on icon "Show suggestions" at bounding box center [1081, 587] width 9 height 9
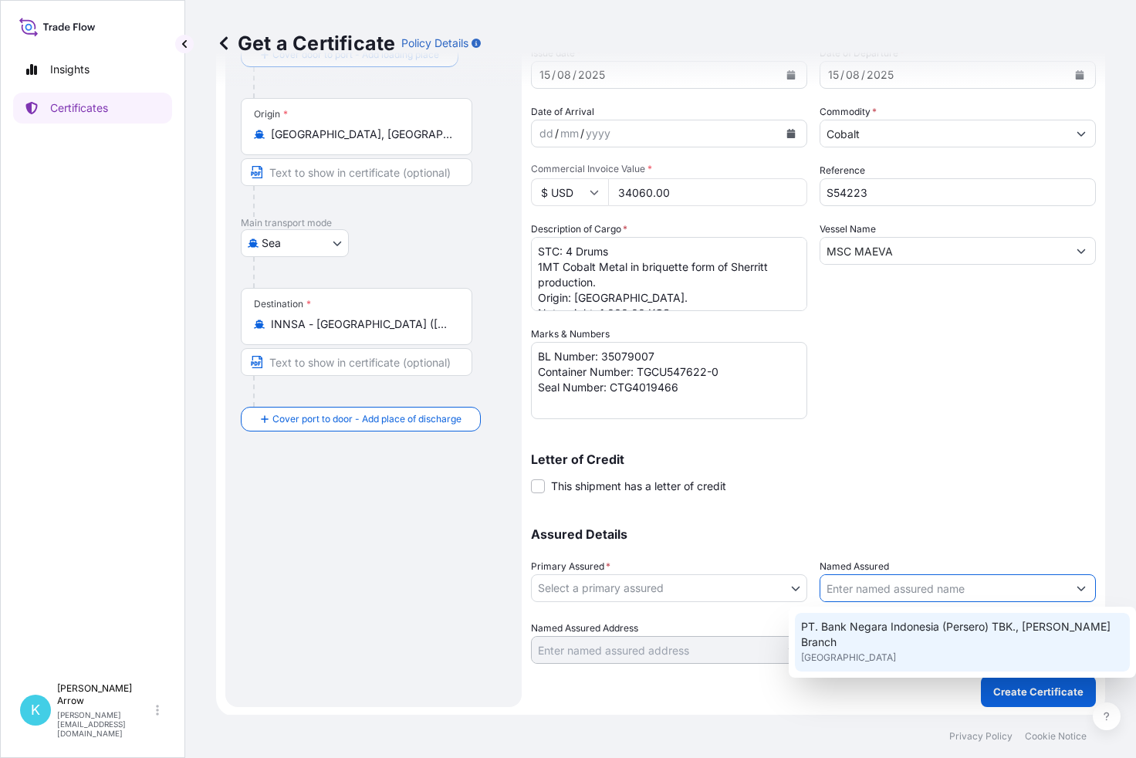
click at [988, 484] on div "Letter of Credit This shipment has a letter of credit Letter of credit * Letter…" at bounding box center [813, 473] width 565 height 41
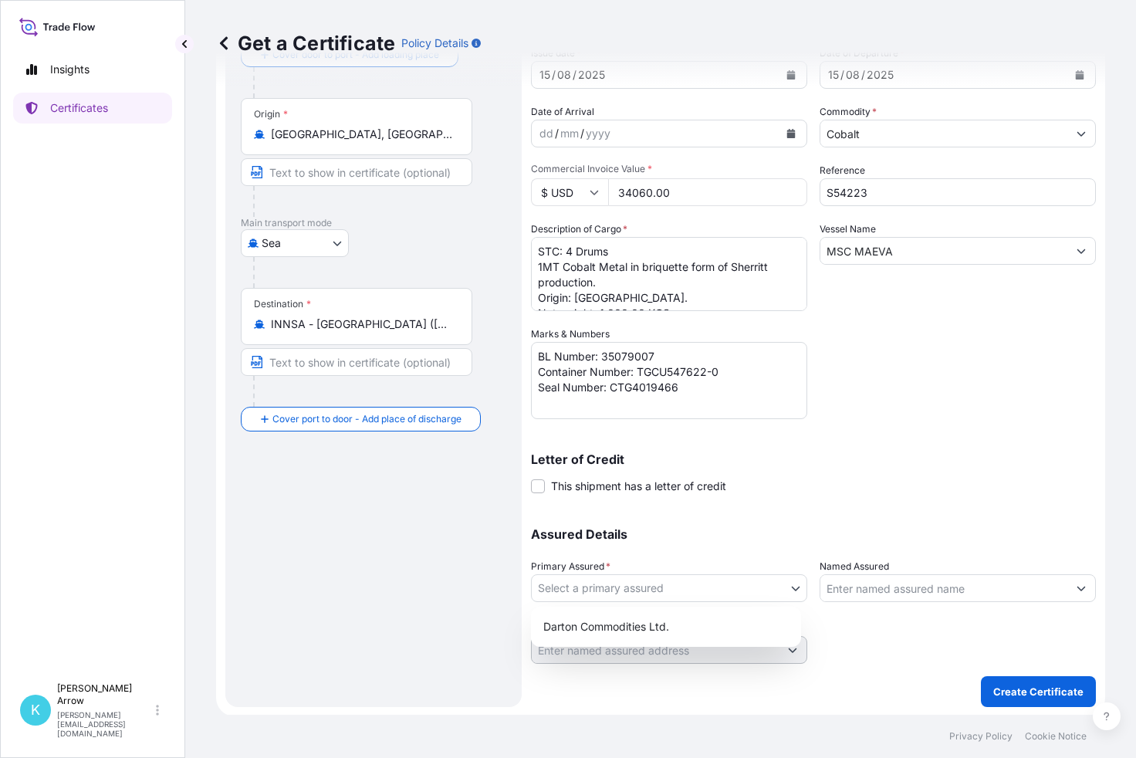
click at [789, 584] on body "1 option available. Insights Certificates K [PERSON_NAME] [PERSON_NAME][EMAIL_A…" at bounding box center [568, 379] width 1136 height 758
click at [641, 627] on div "Darton Commodities Ltd." at bounding box center [666, 627] width 258 height 28
select select "31487"
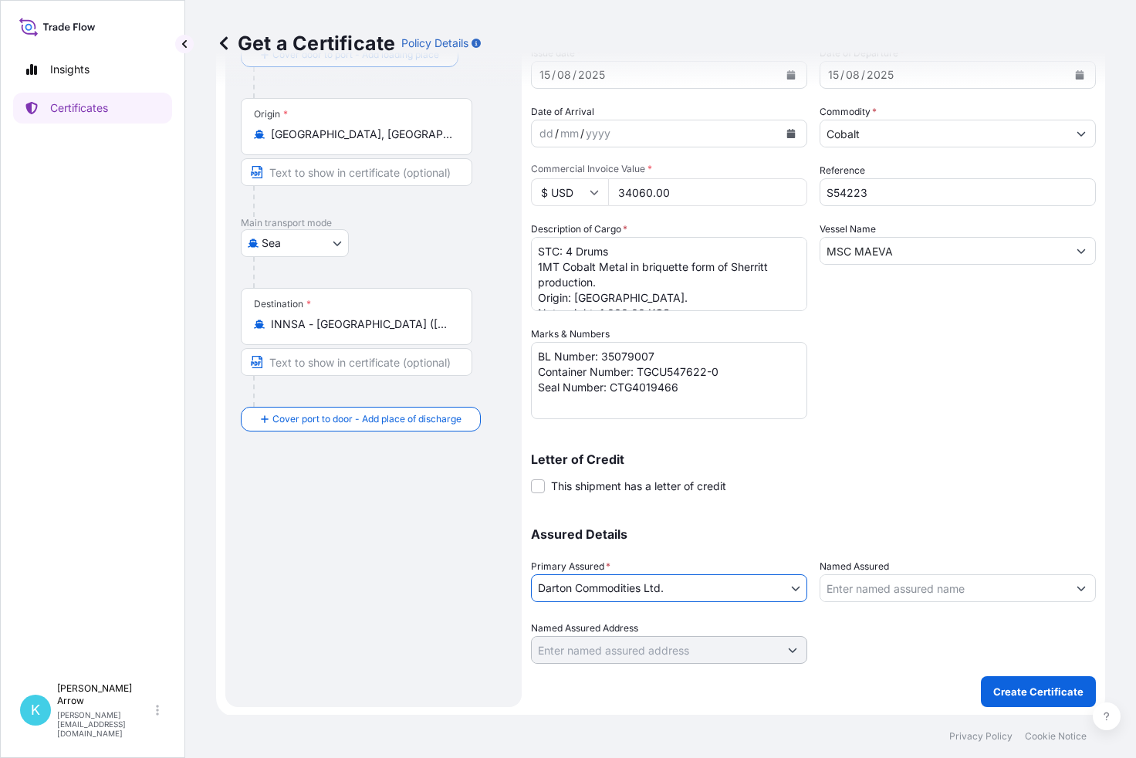
click at [850, 509] on div "Assured Details Primary Assured * Darton Commodities Ltd. Darton Commodities Lt…" at bounding box center [813, 586] width 565 height 154
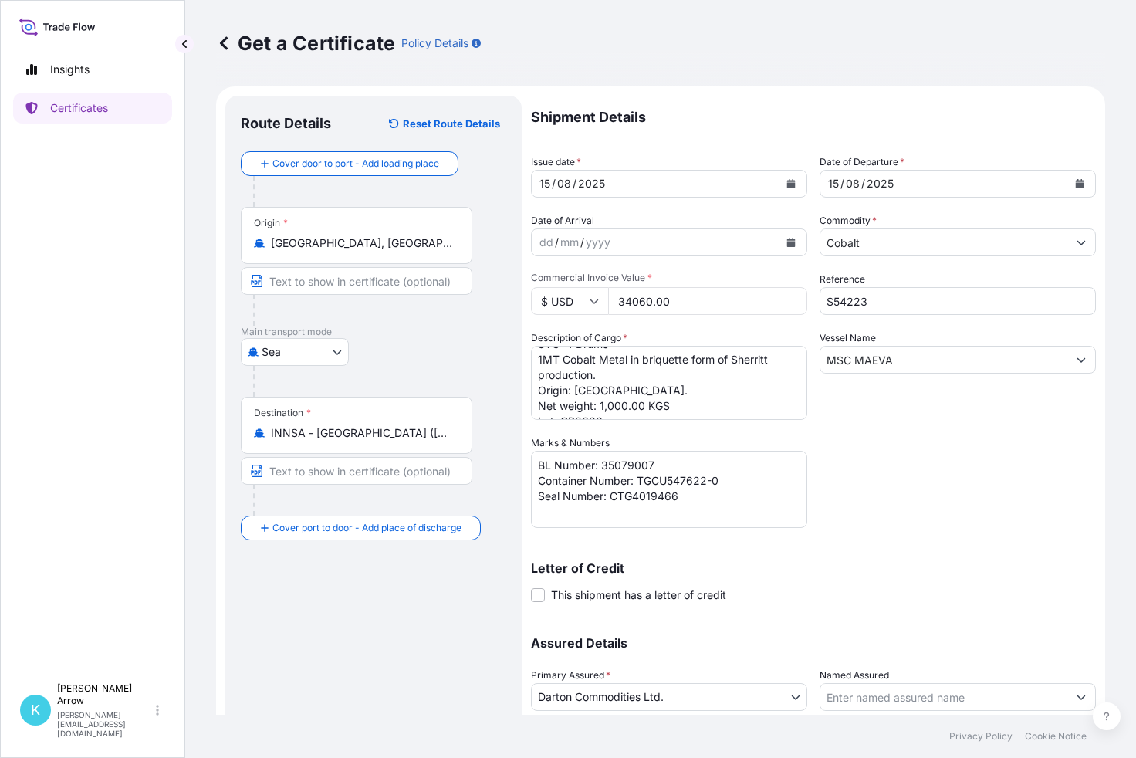
scroll to position [0, 0]
click at [625, 303] on input "34060.00" at bounding box center [707, 301] width 199 height 28
click at [632, 303] on input "34060.00" at bounding box center [707, 301] width 199 height 28
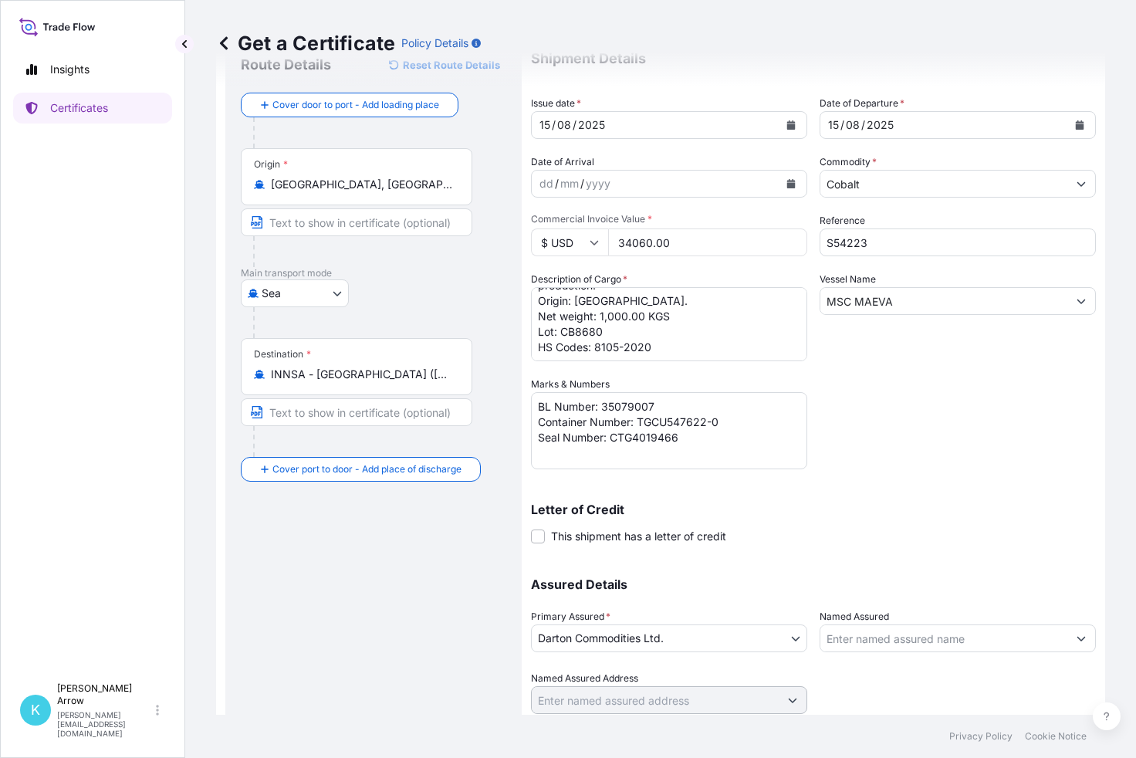
scroll to position [32, 0]
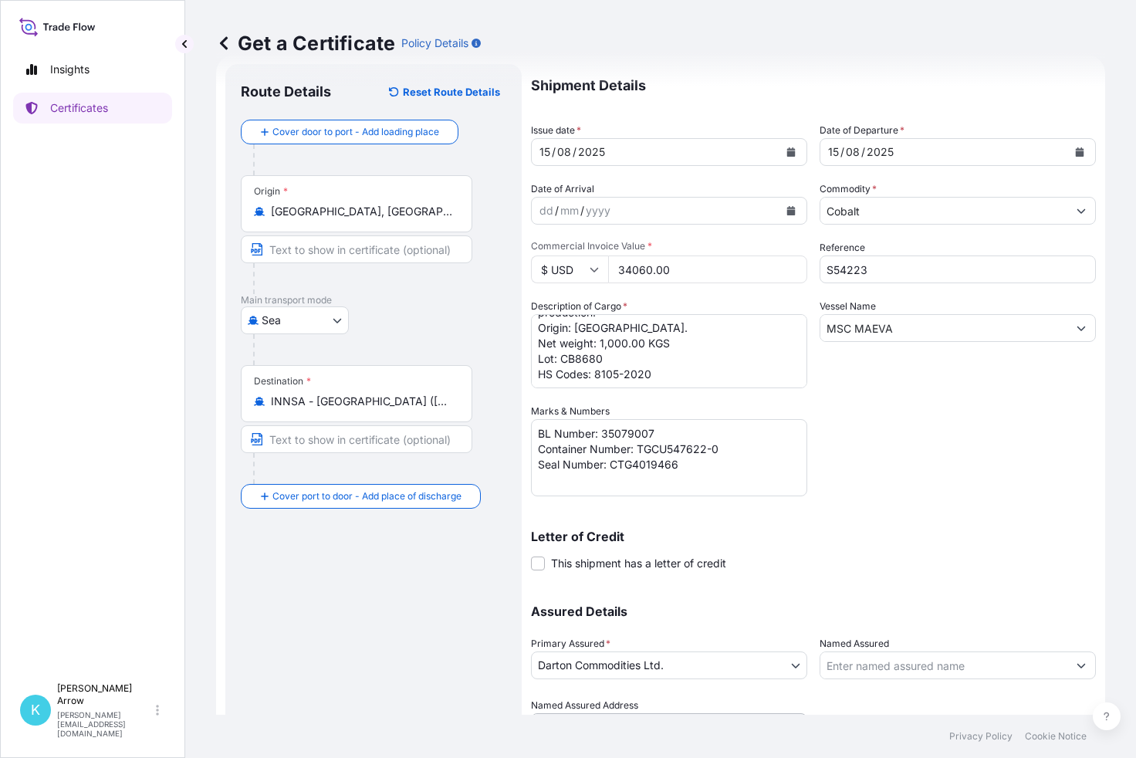
click at [627, 353] on textarea "STC: 4 Drums 1MT Cobalt Metal in briquette form of Sherritt production. Origin:…" at bounding box center [669, 351] width 276 height 74
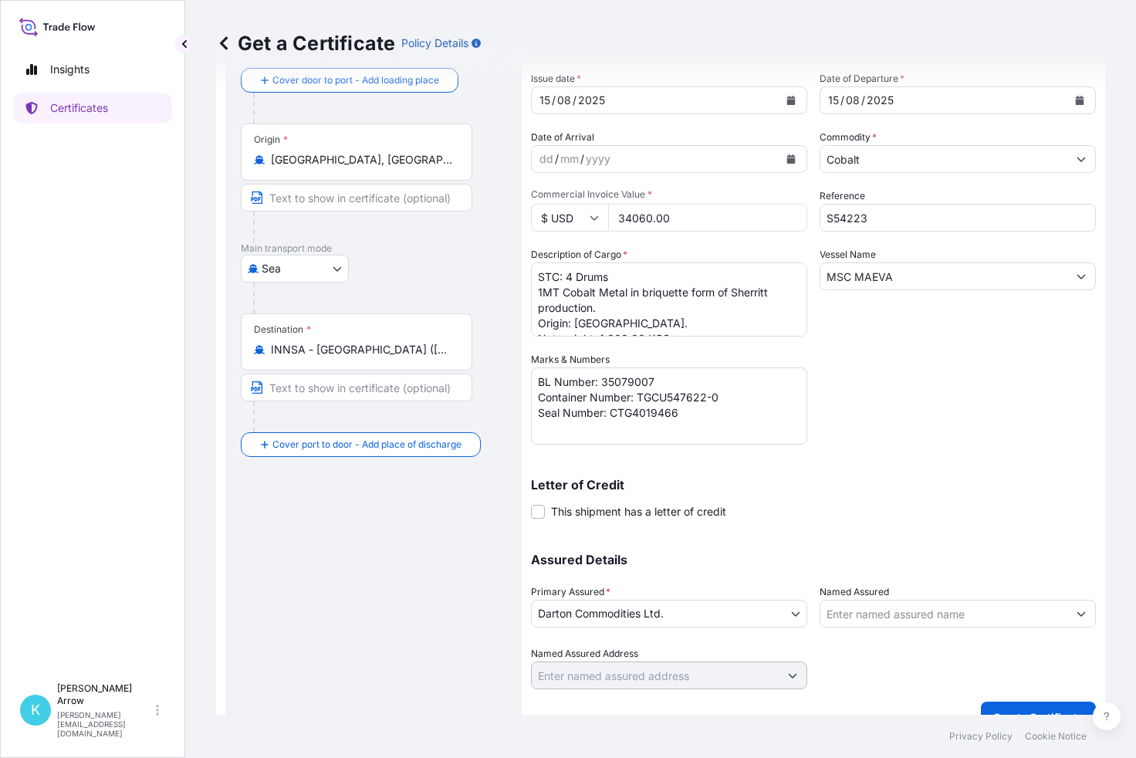
scroll to position [109, 0]
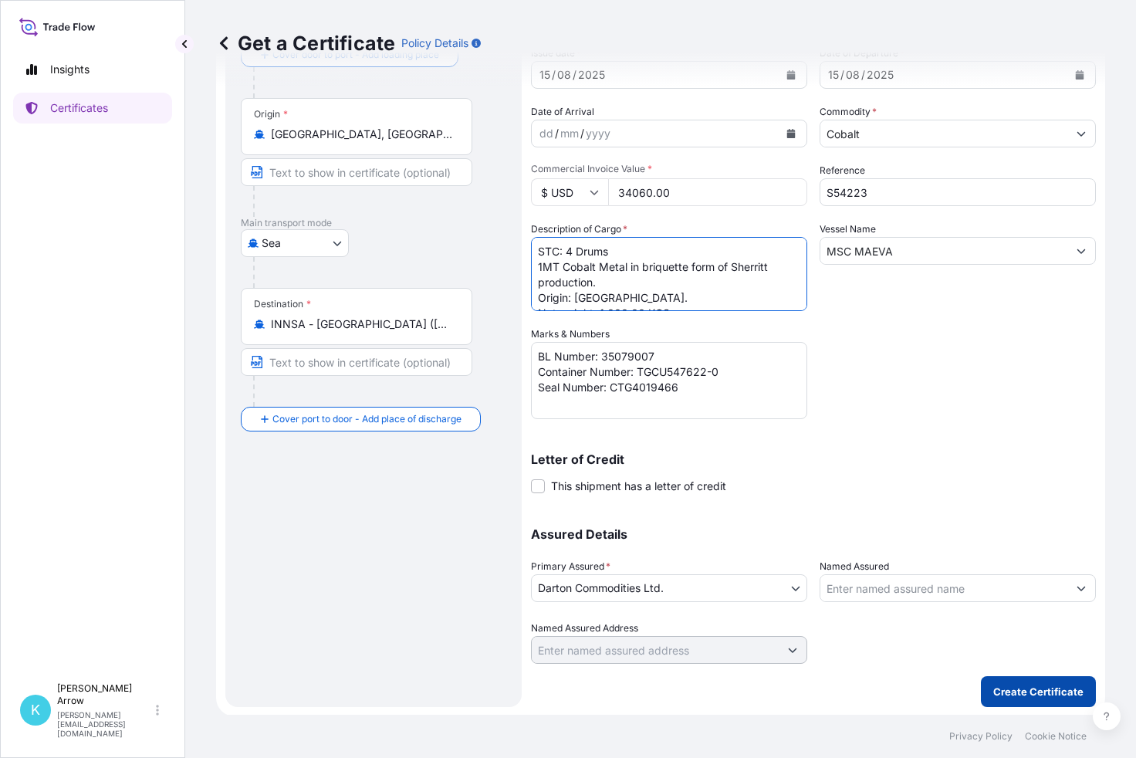
click at [1026, 687] on p "Create Certificate" at bounding box center [1038, 691] width 90 height 15
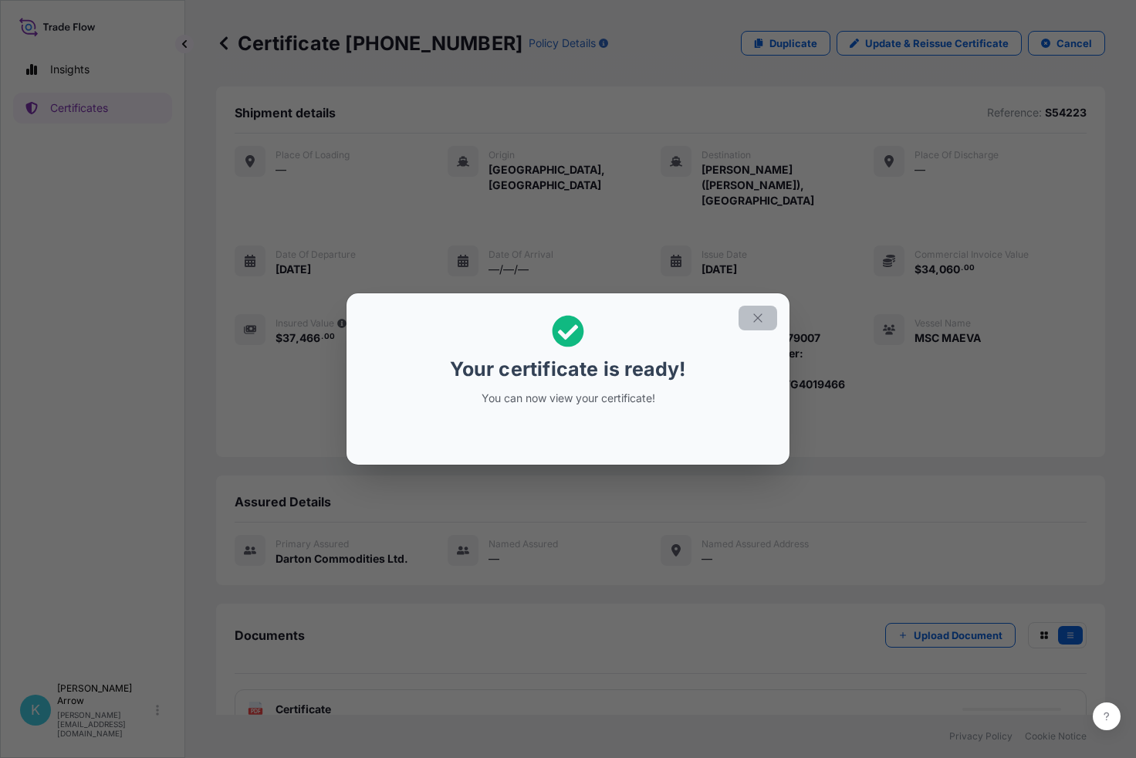
click at [755, 323] on icon "button" at bounding box center [758, 318] width 14 height 14
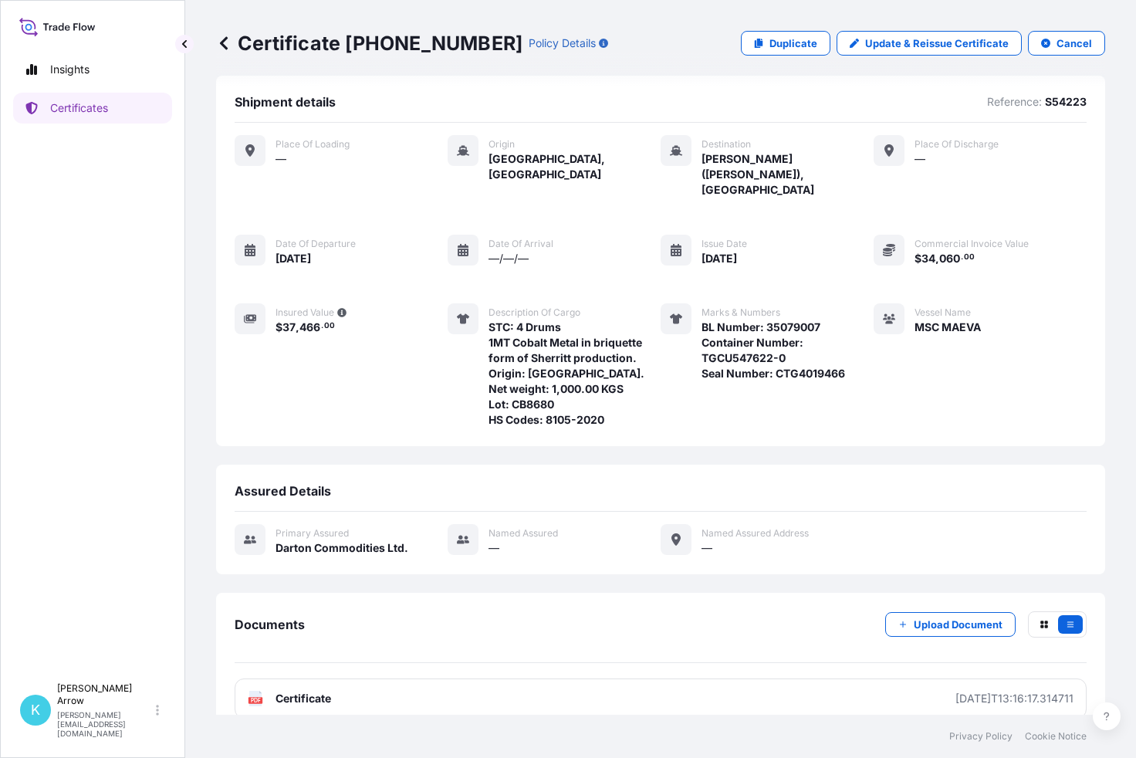
scroll to position [13, 0]
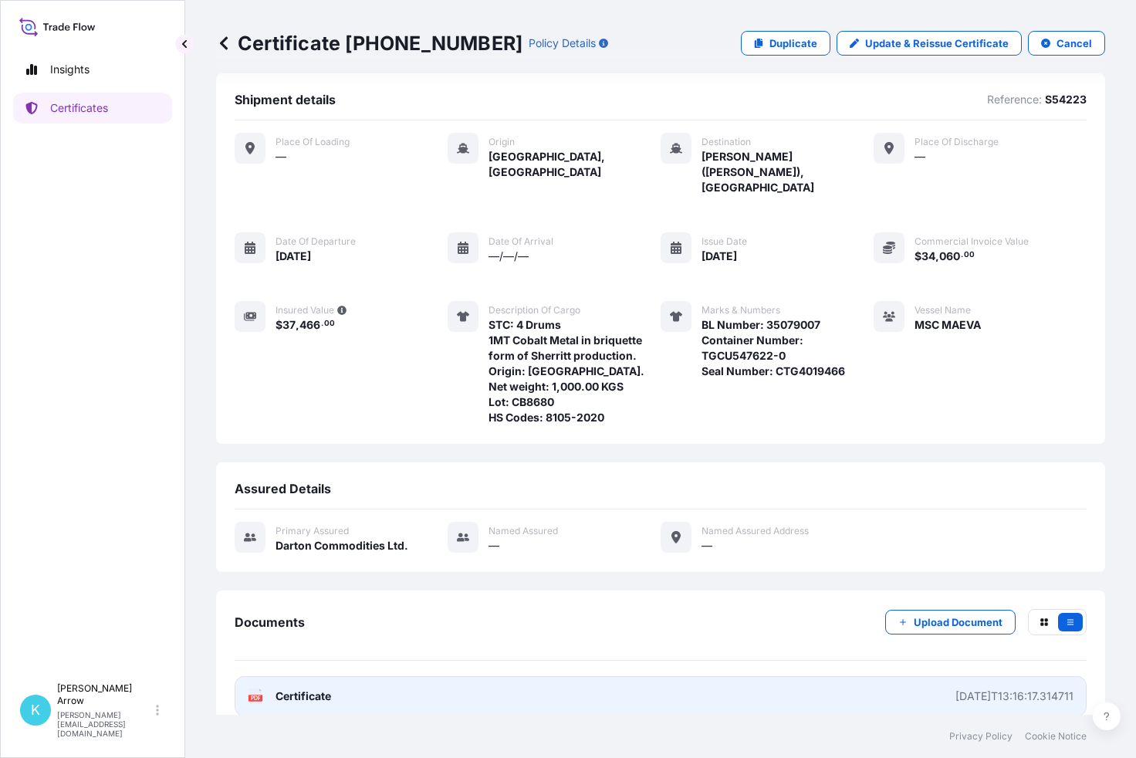
click at [290, 688] on span "Certificate" at bounding box center [304, 695] width 56 height 15
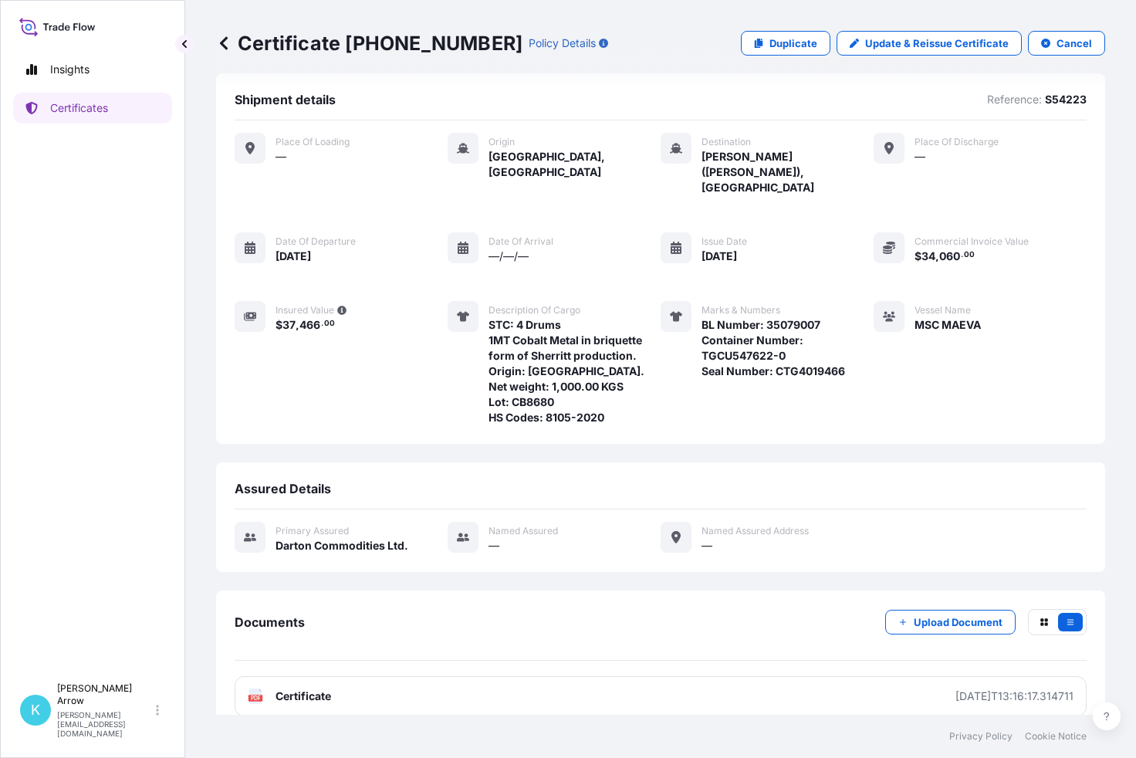
click at [68, 71] on p "Insights" at bounding box center [69, 69] width 39 height 15
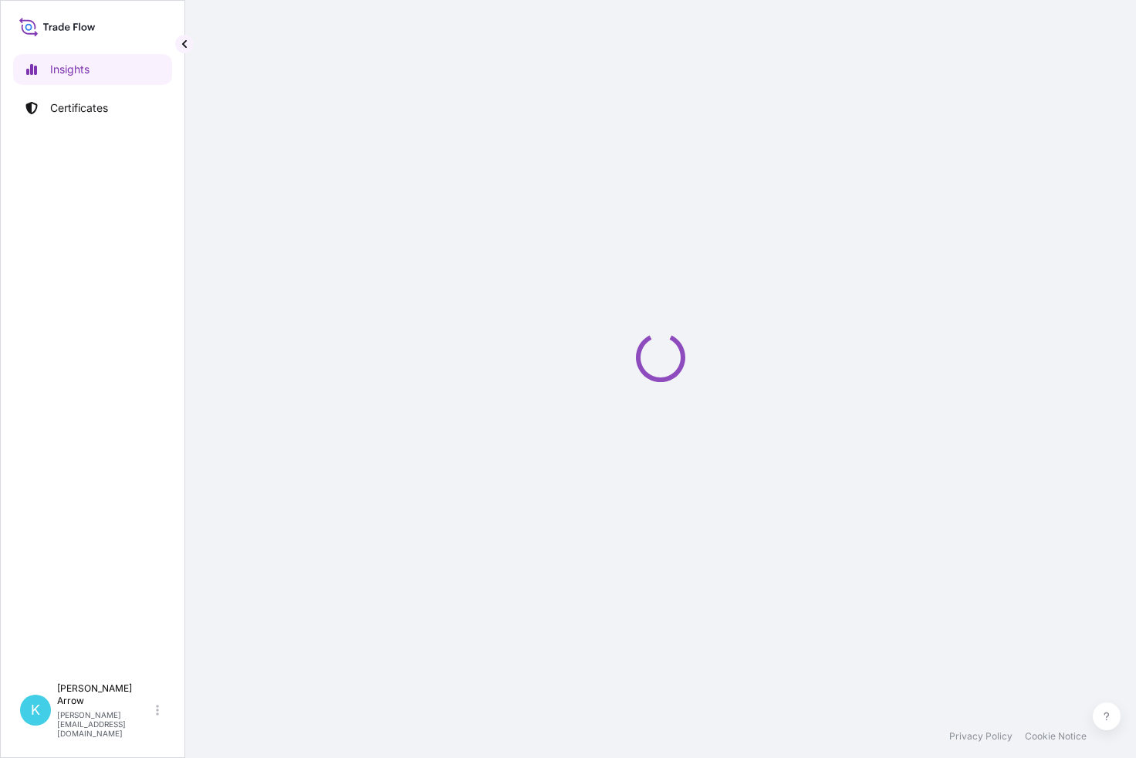
select select "2025"
